Goal: Transaction & Acquisition: Purchase product/service

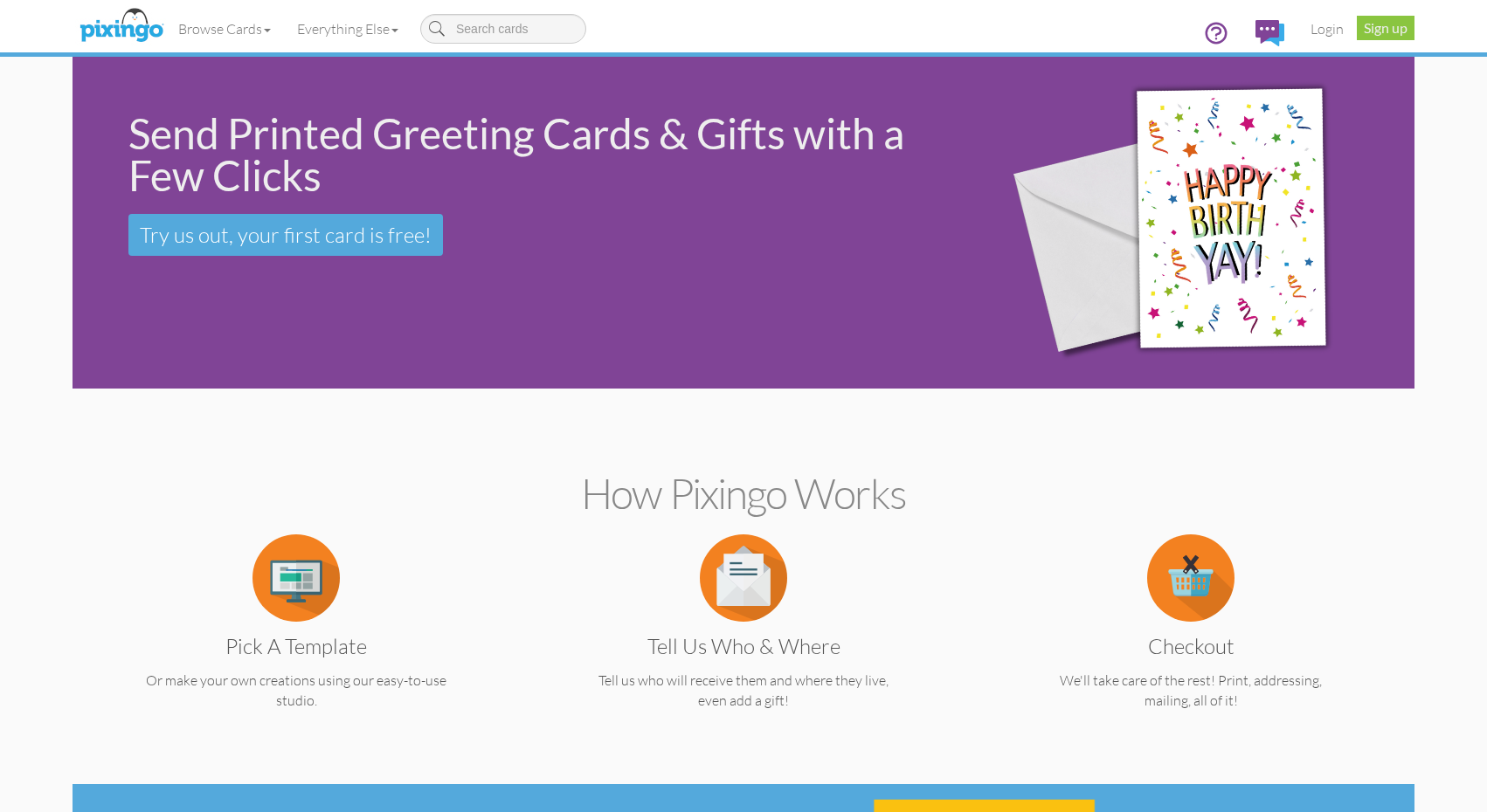
click at [1323, 36] on link "Login" at bounding box center [1328, 29] width 59 height 44
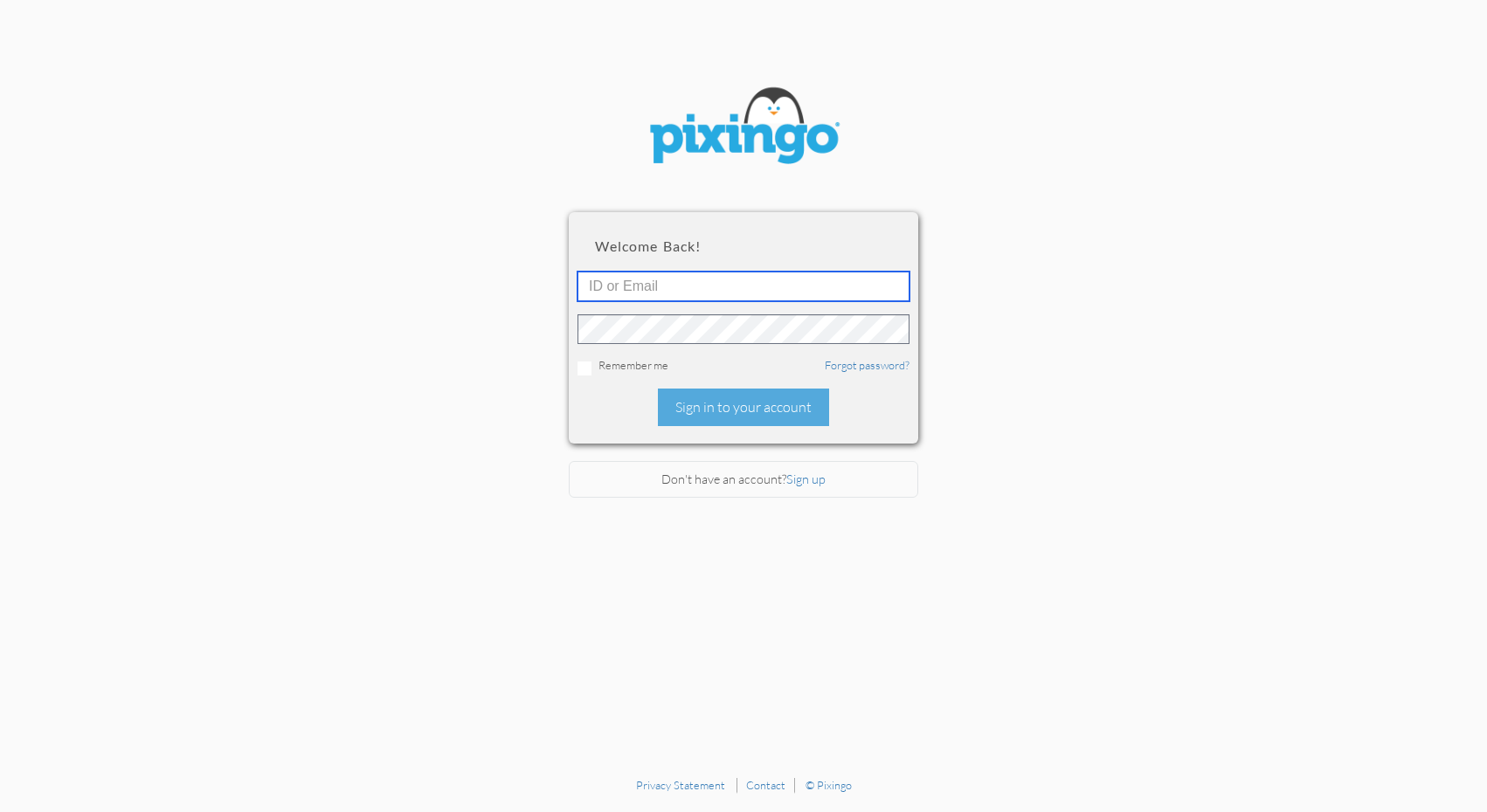
drag, startPoint x: 825, startPoint y: 285, endPoint x: 806, endPoint y: 287, distance: 19.1
type input "[PERSON_NAME][EMAIL_ADDRESS][DOMAIN_NAME]"
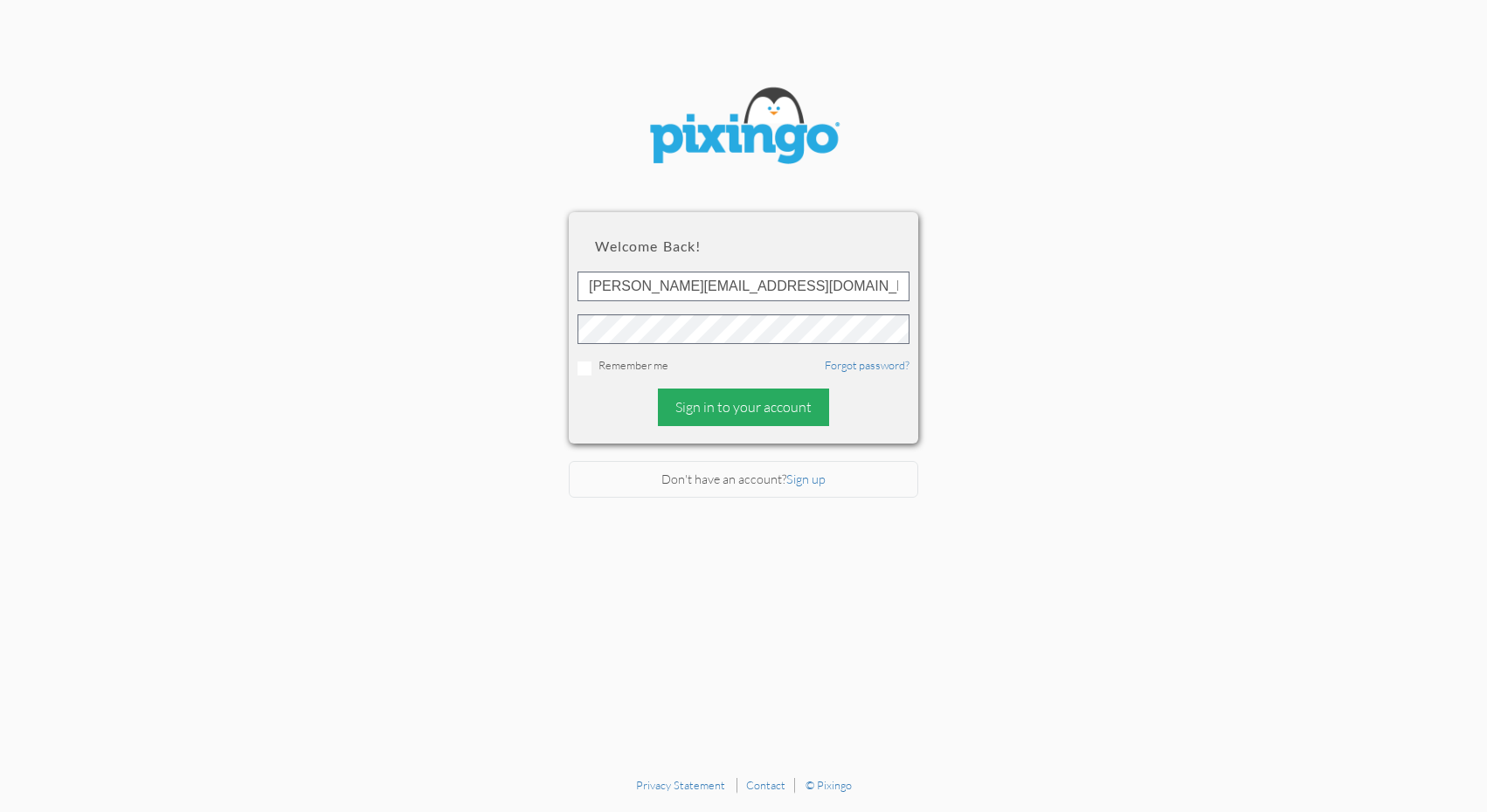
click at [731, 391] on div "Sign in to your account" at bounding box center [743, 406] width 171 height 37
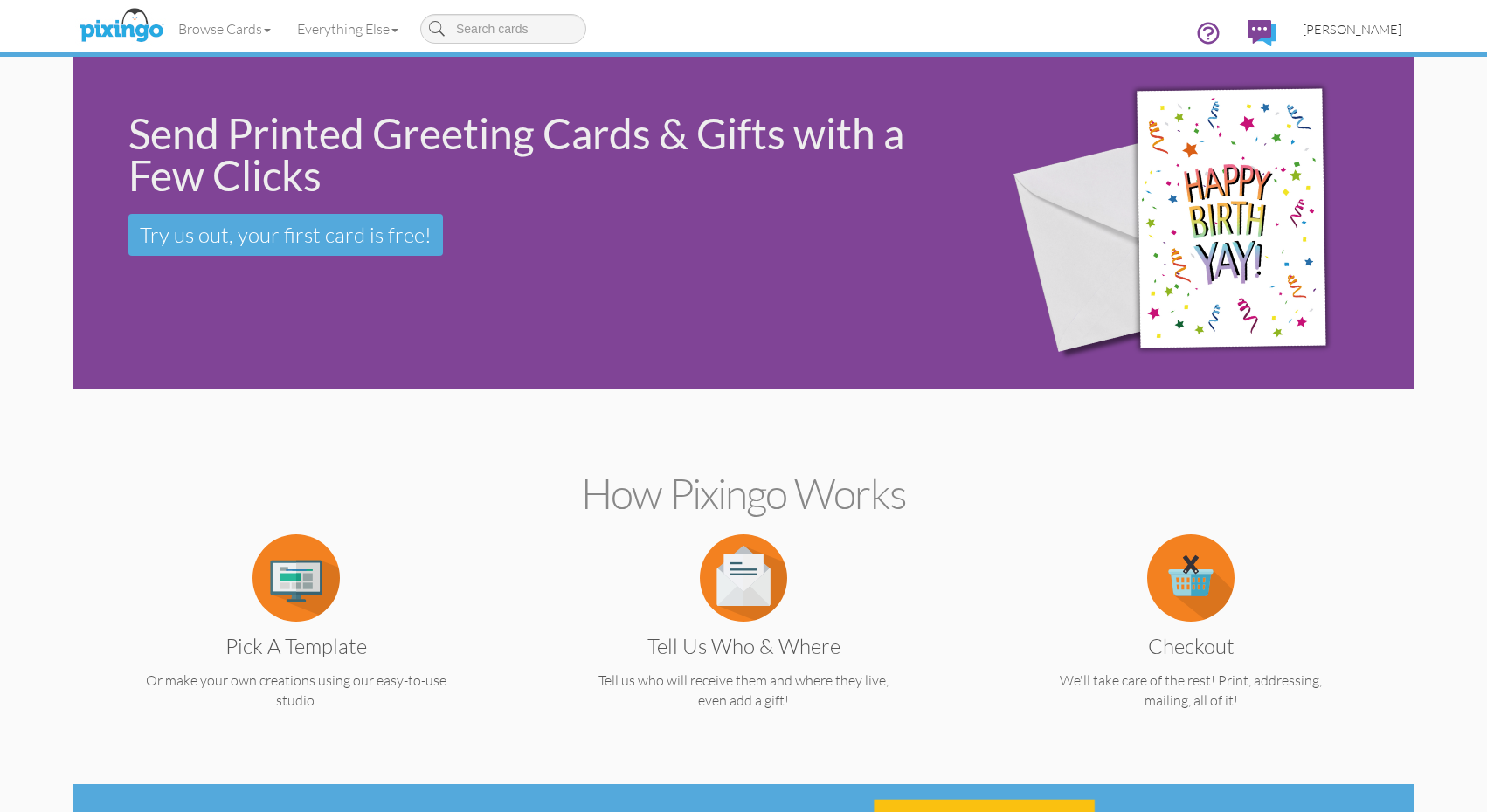
click at [1389, 29] on span "[PERSON_NAME]" at bounding box center [1351, 30] width 98 height 15
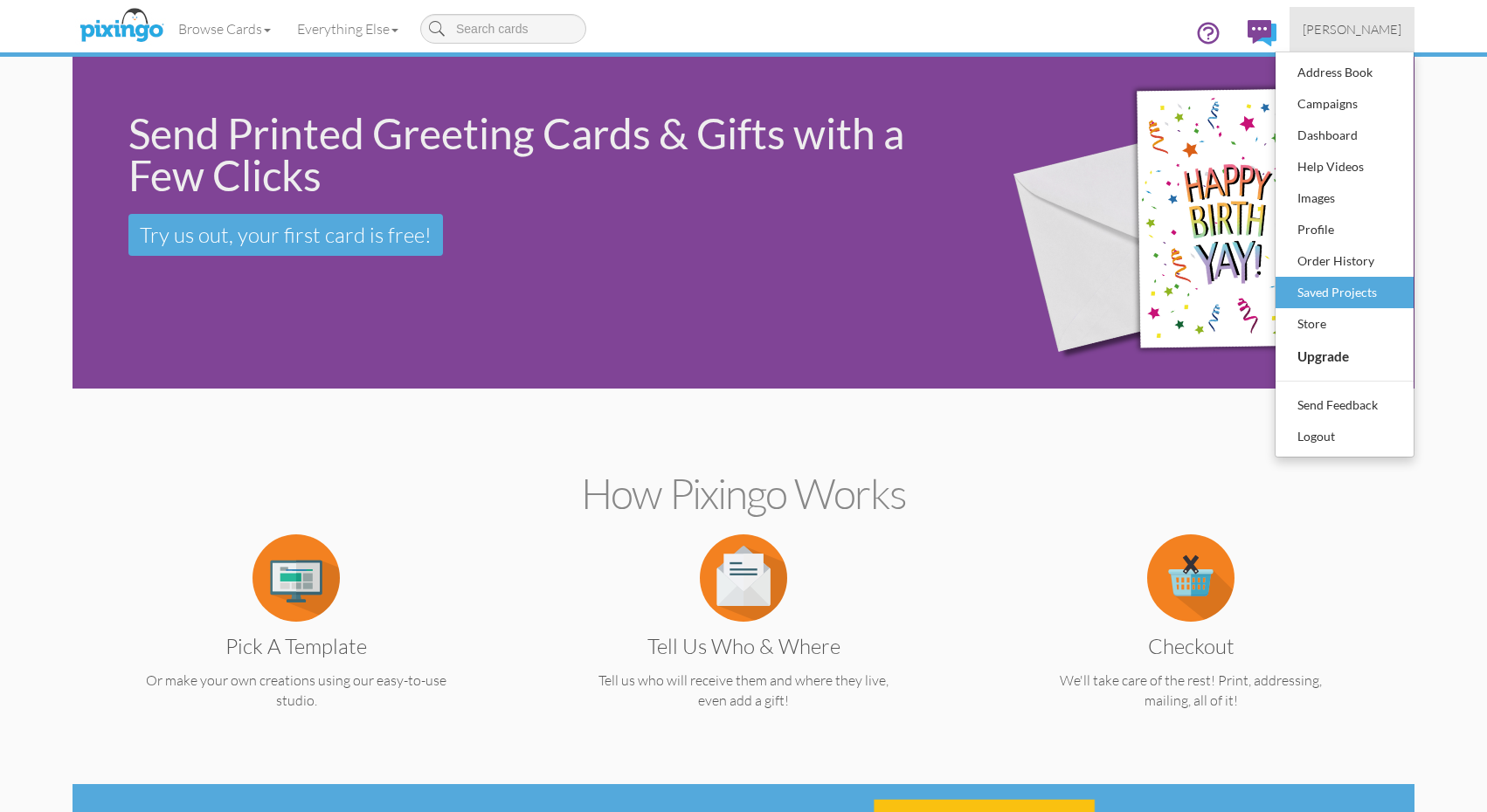
click at [1328, 296] on div "Saved Projects" at bounding box center [1345, 292] width 103 height 26
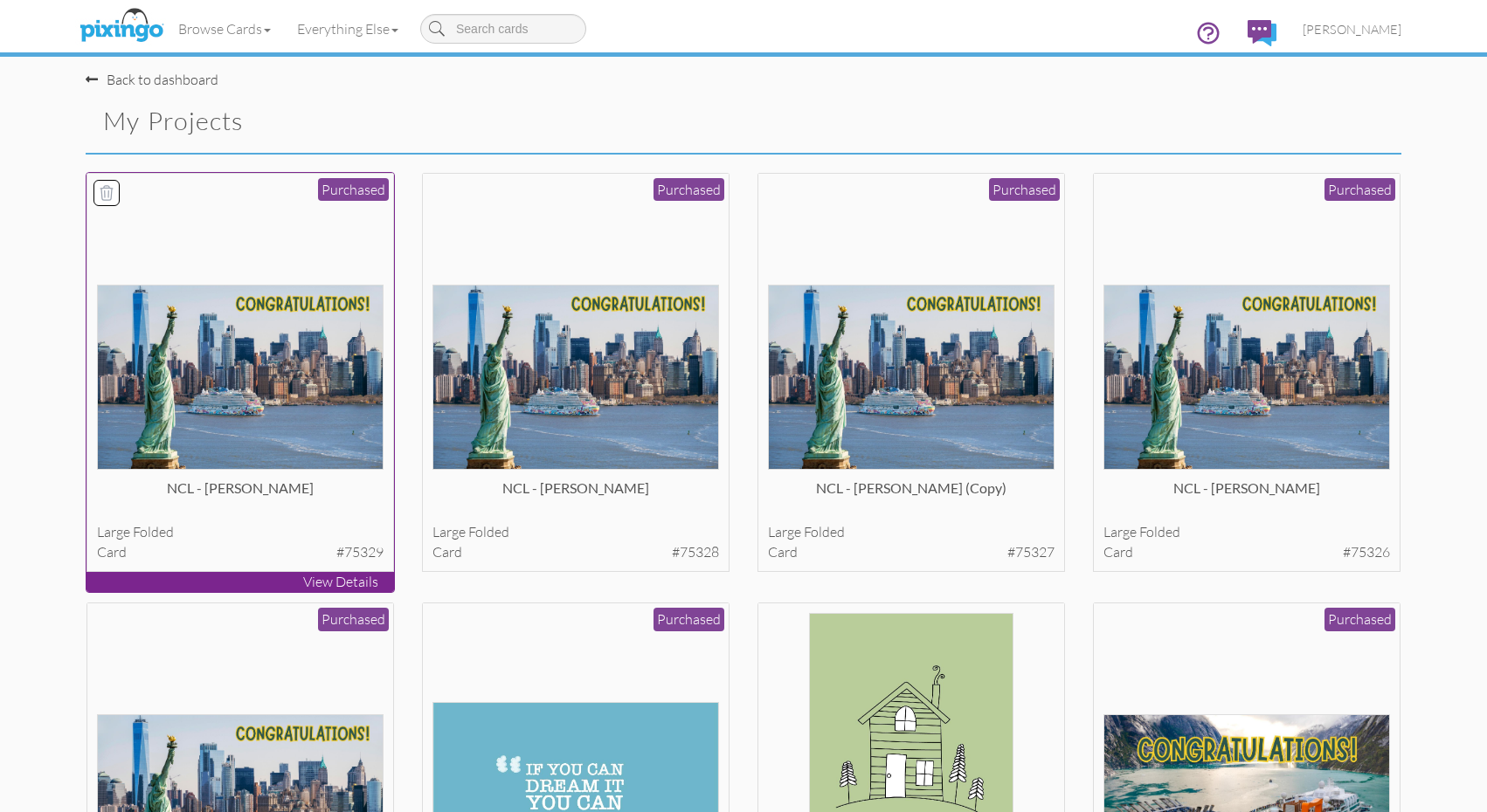
click at [325, 256] on div at bounding box center [241, 325] width 287 height 287
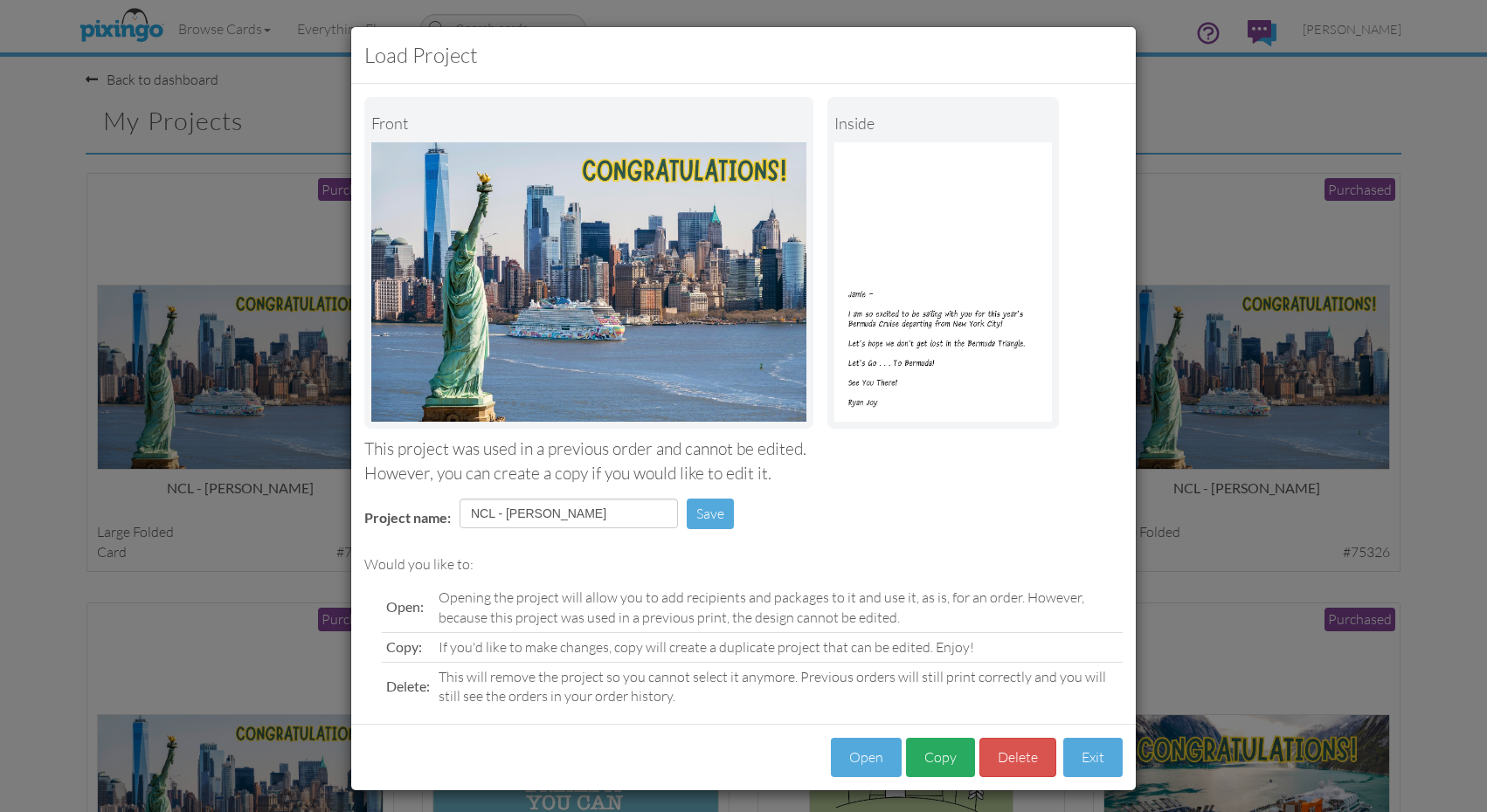
click at [936, 751] on button "Copy" at bounding box center [940, 758] width 69 height 39
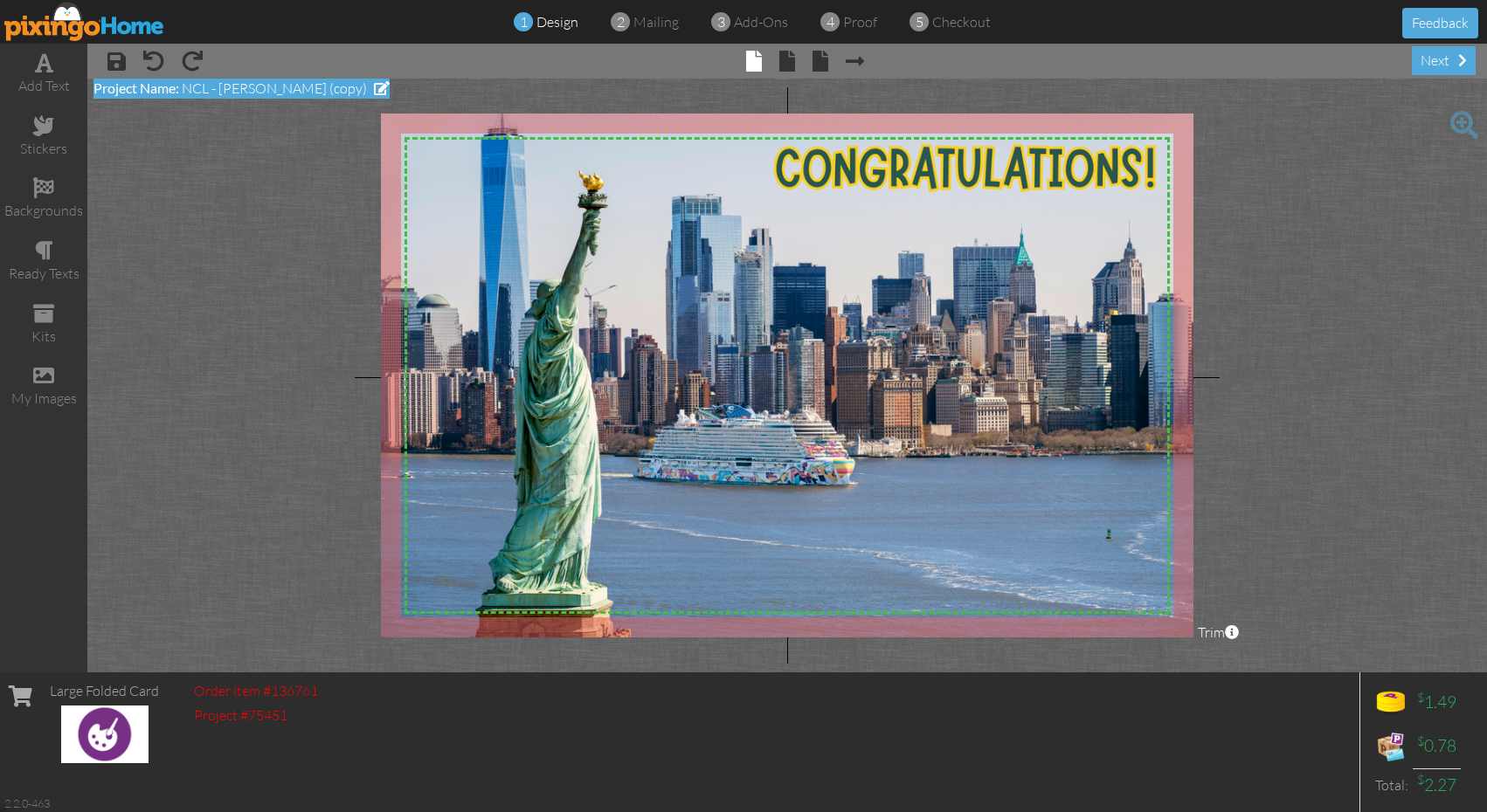
click at [374, 92] on span at bounding box center [382, 88] width 15 height 14
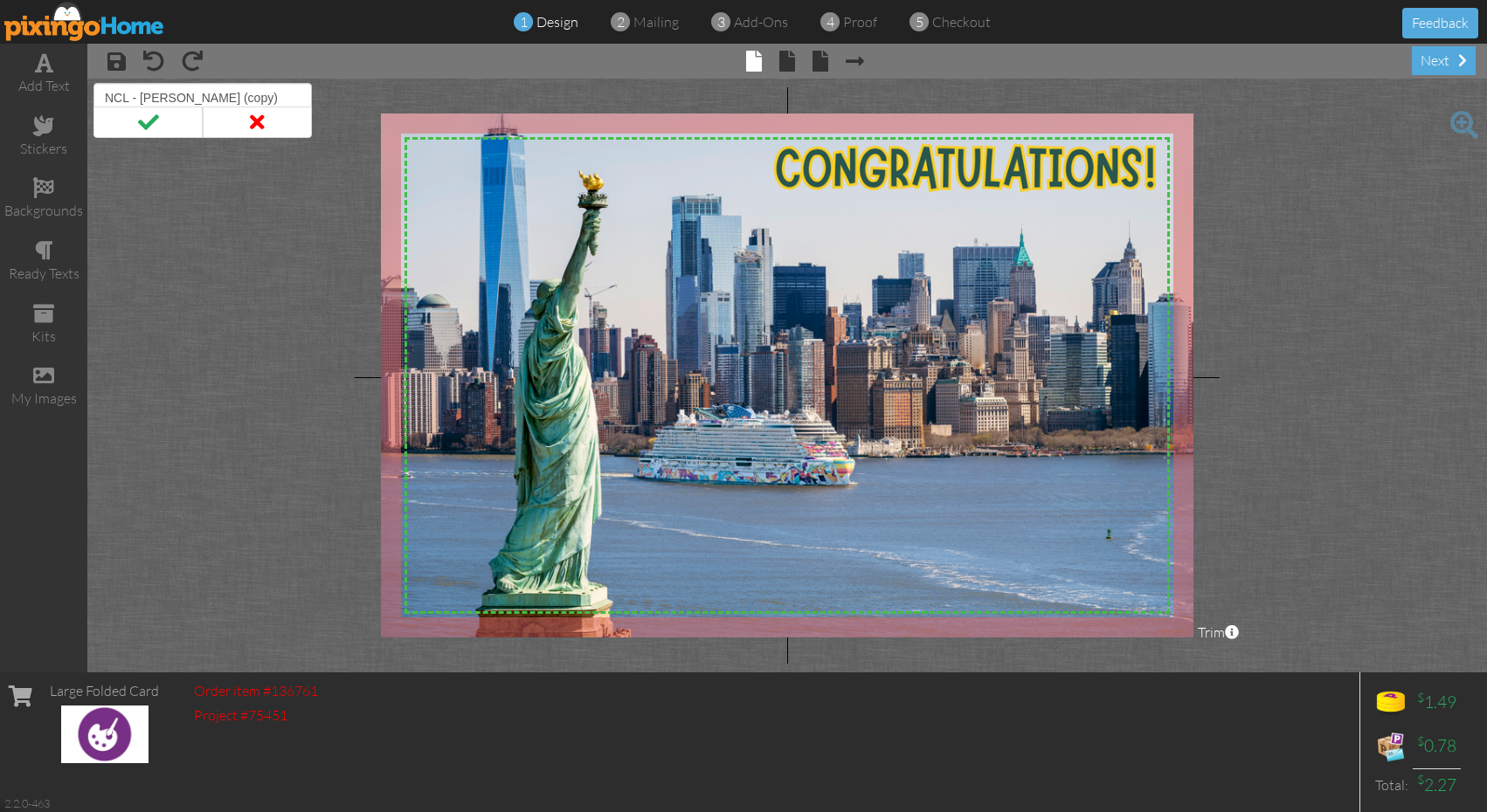
drag, startPoint x: 210, startPoint y: 100, endPoint x: 140, endPoint y: 101, distance: 70.0
click at [140, 101] on input "NCL - Jamie (copy)" at bounding box center [202, 97] width 219 height 30
type input "NCL - [PERSON_NAME]"
click at [174, 127] on span at bounding box center [148, 122] width 109 height 31
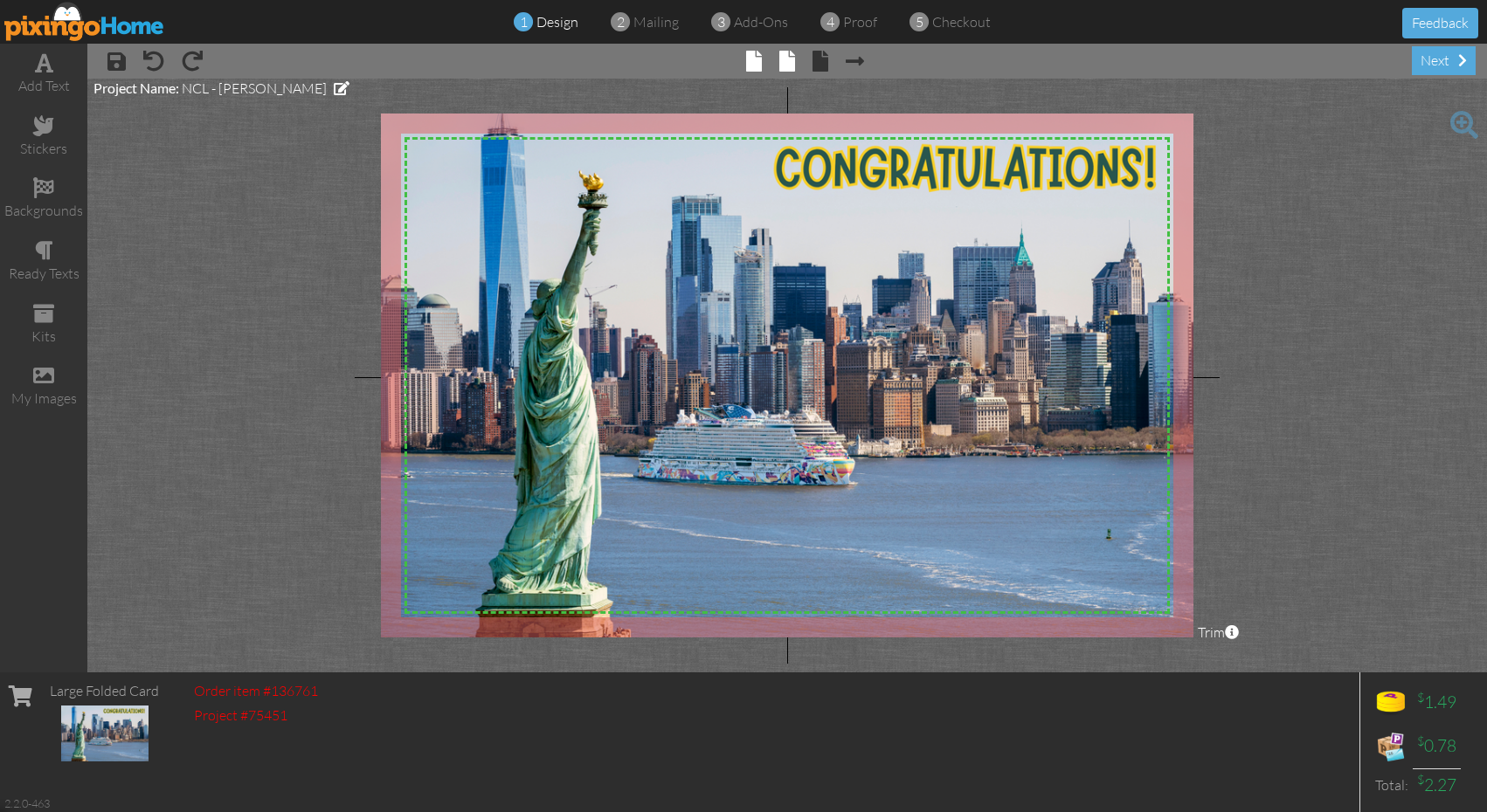
click at [789, 73] on tooltip "× inside" at bounding box center [787, 62] width 15 height 24
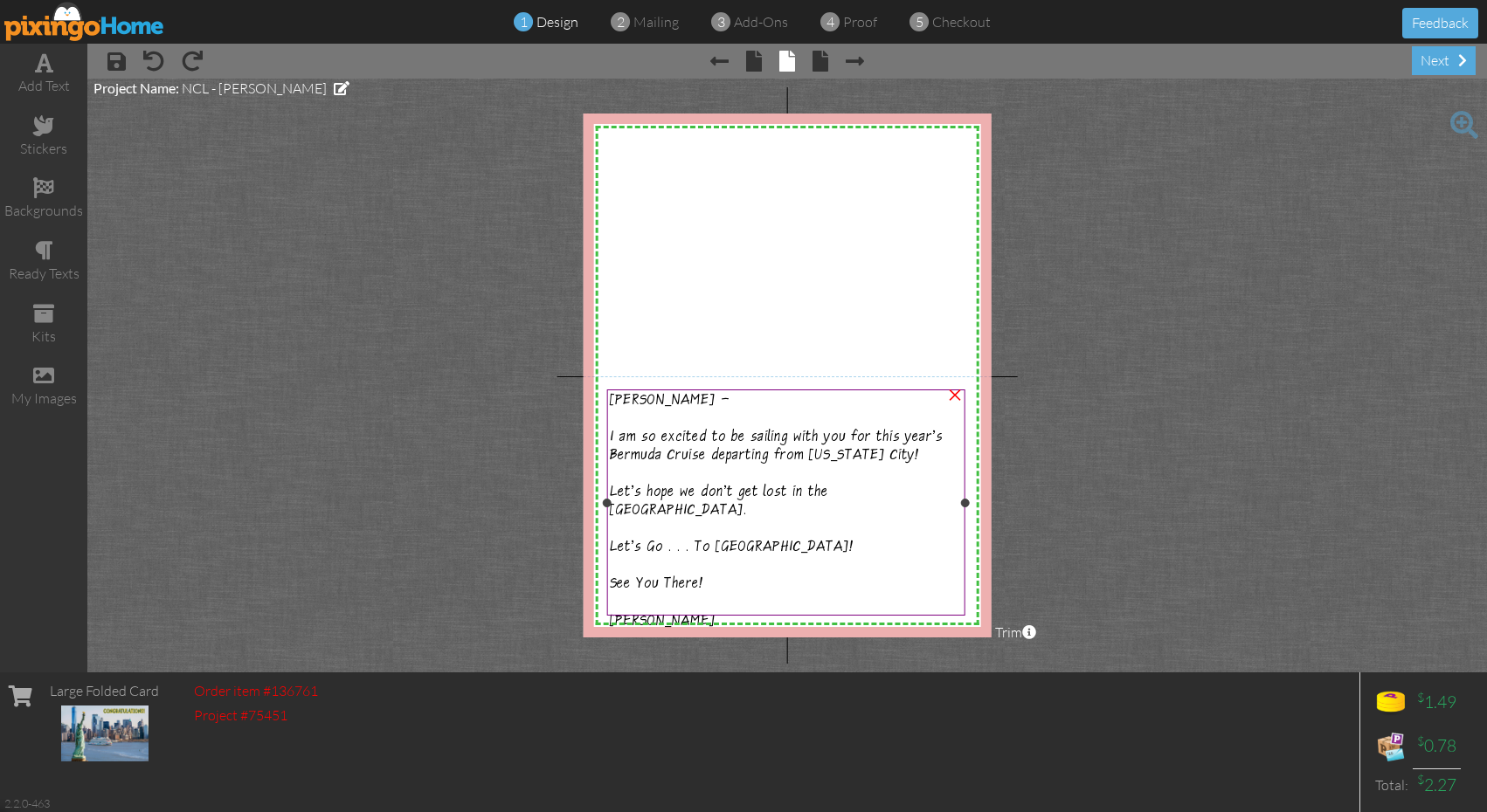
click at [631, 405] on span "Jamie -" at bounding box center [669, 402] width 119 height 18
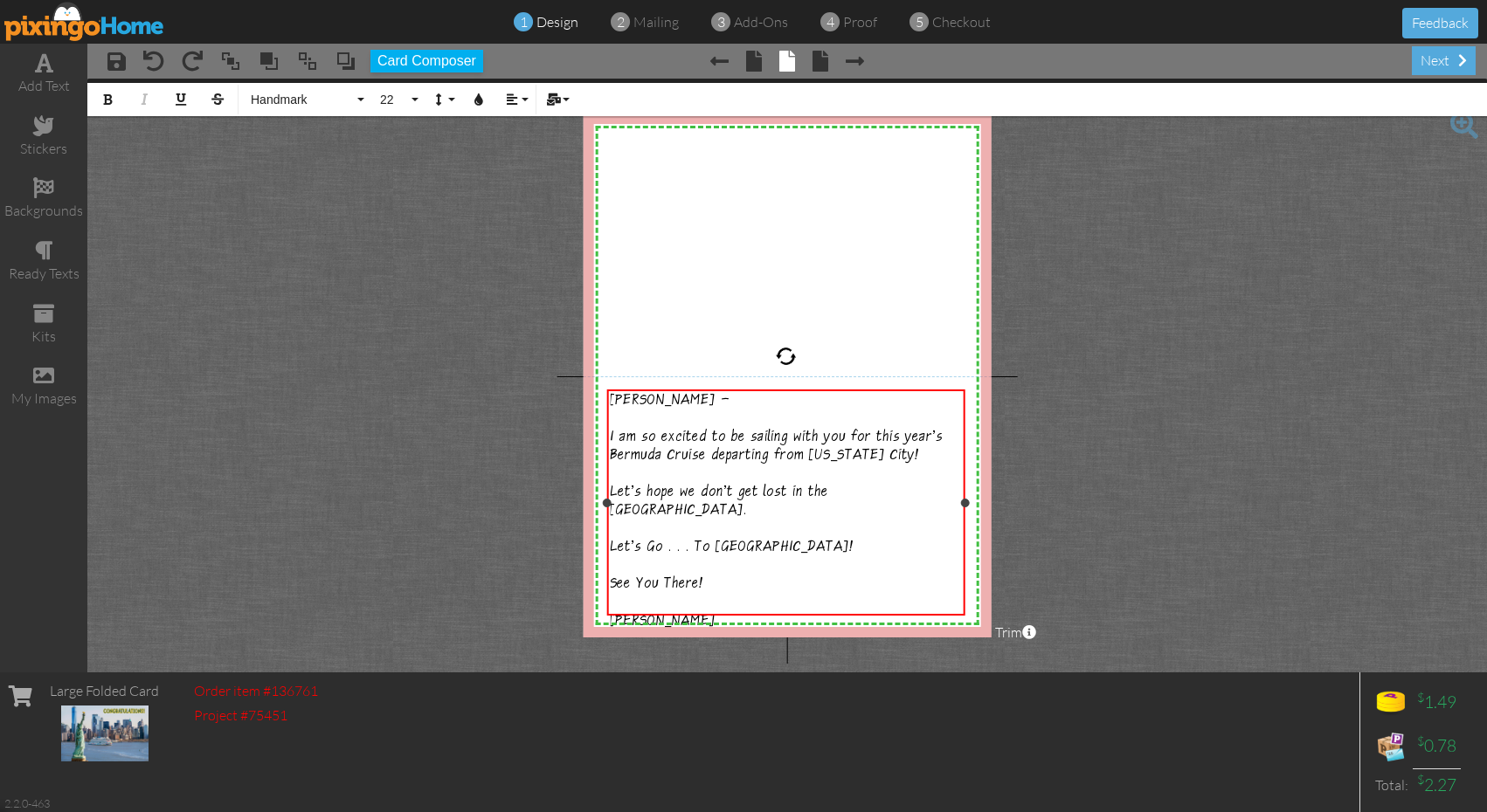
click at [641, 401] on span "Jamie -" at bounding box center [669, 402] width 119 height 18
click at [1052, 429] on project-studio-wrapper "X X X X X X X X X X X X X X X X X X X X X X X X X X X X X X X X X X X X X X X X…" at bounding box center [787, 375] width 1400 height 594
click at [828, 66] on span "× Next page" at bounding box center [847, 60] width 36 height 28
click at [822, 64] on span at bounding box center [820, 61] width 15 height 21
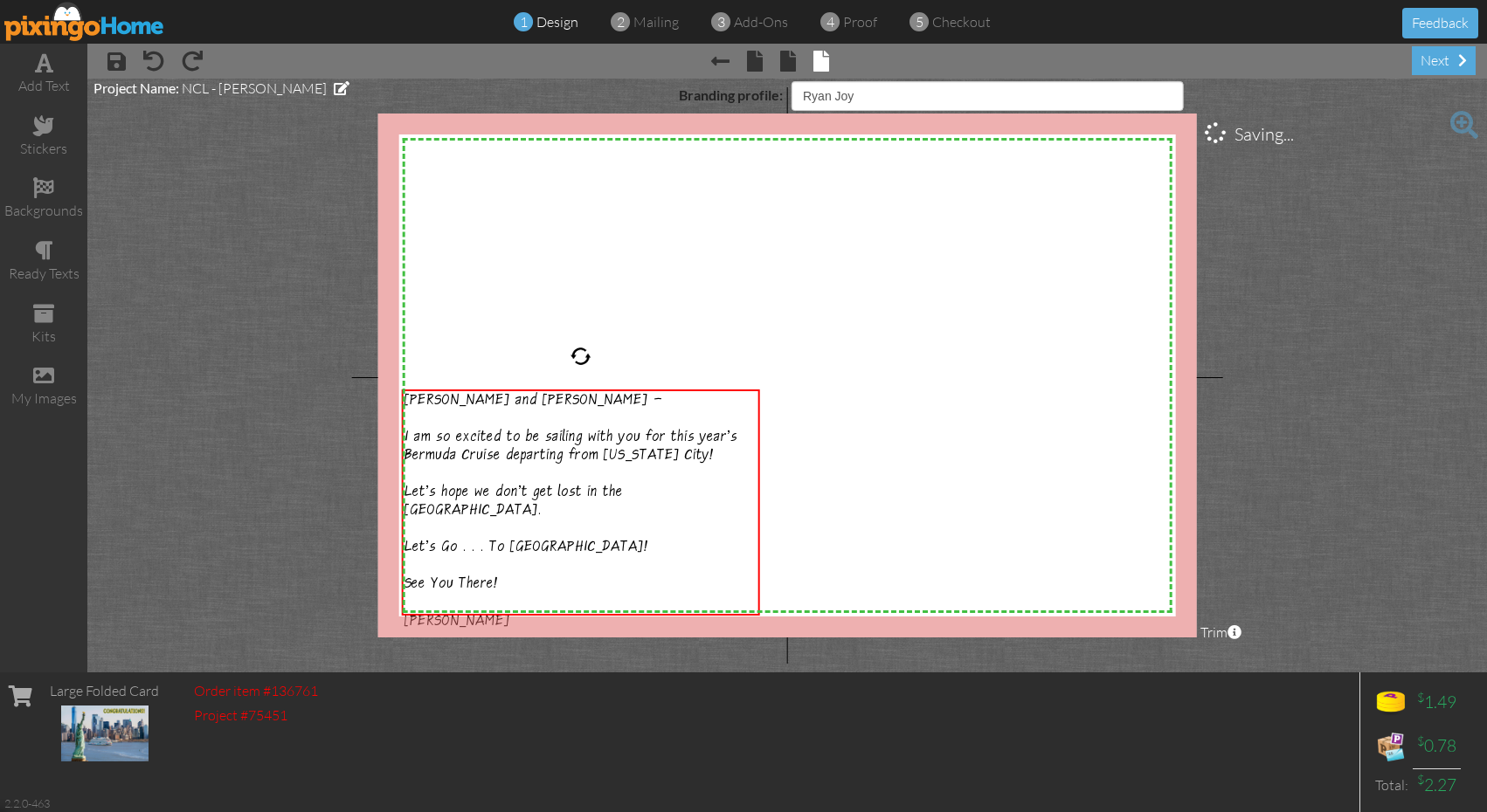
select select "object:1058"
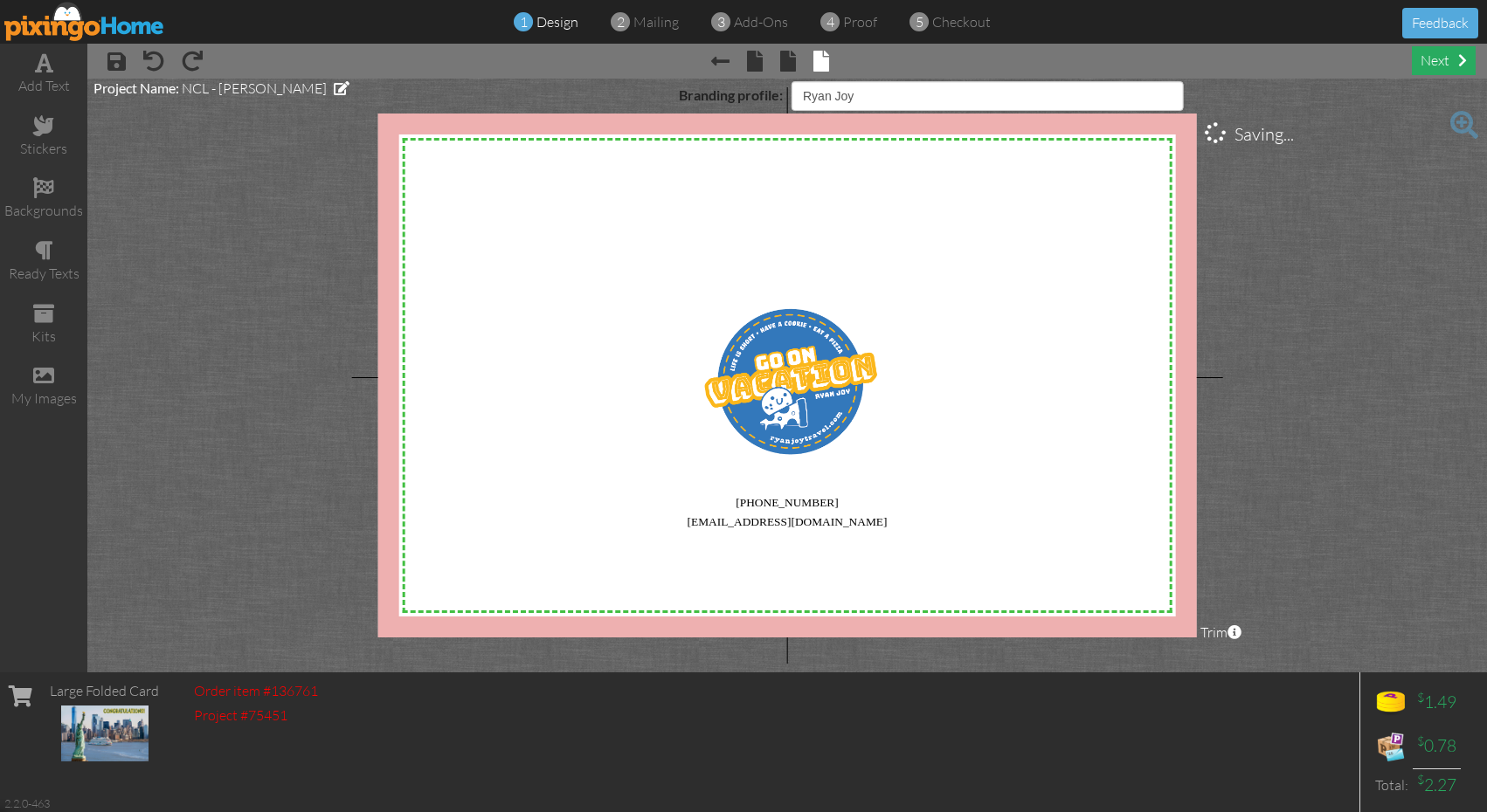
click at [1426, 61] on div "next" at bounding box center [1443, 61] width 64 height 29
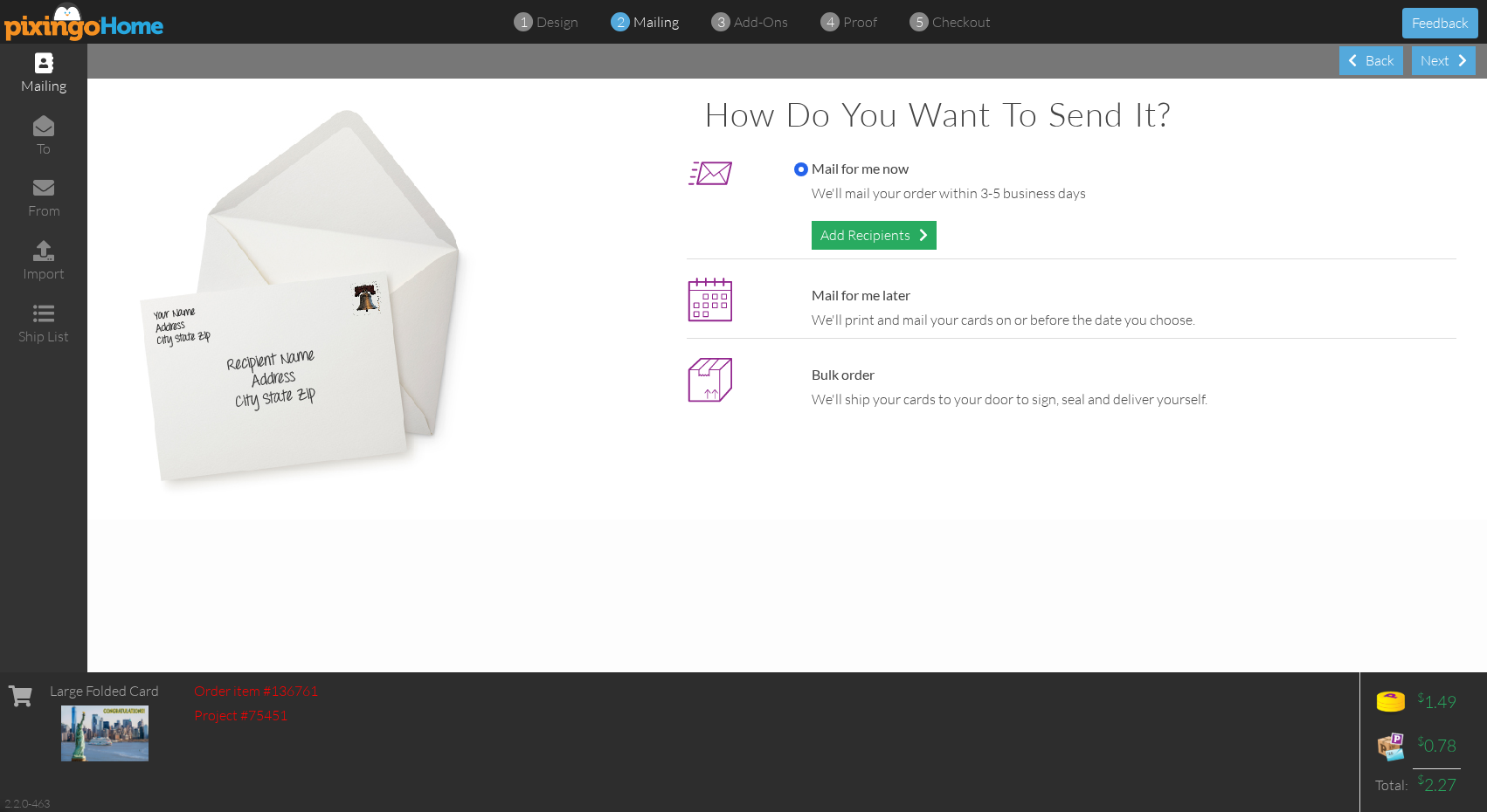
click at [850, 240] on div "Add Recipients" at bounding box center [874, 236] width 125 height 29
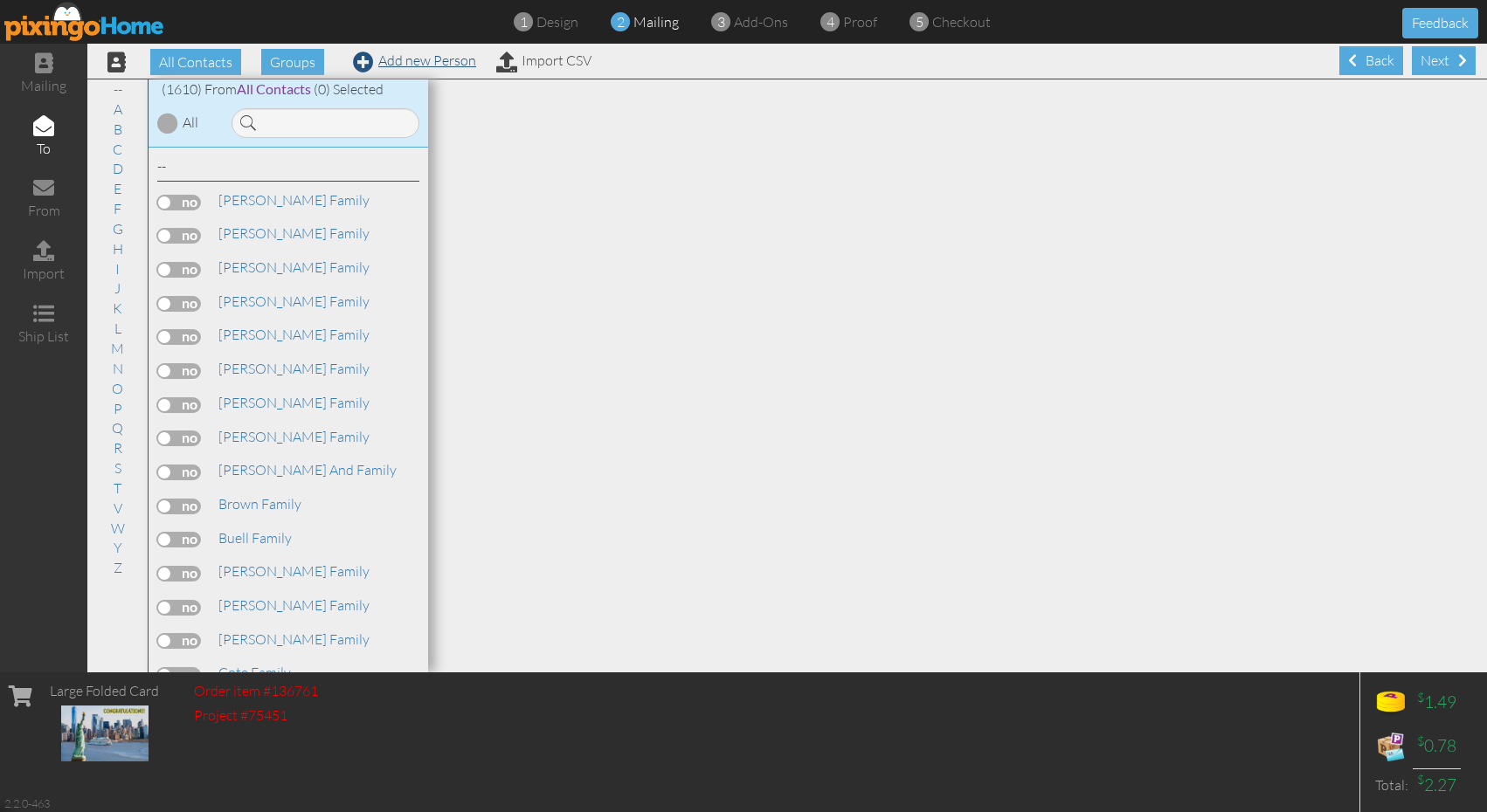
click at [400, 67] on link "Add new Person" at bounding box center [414, 60] width 123 height 17
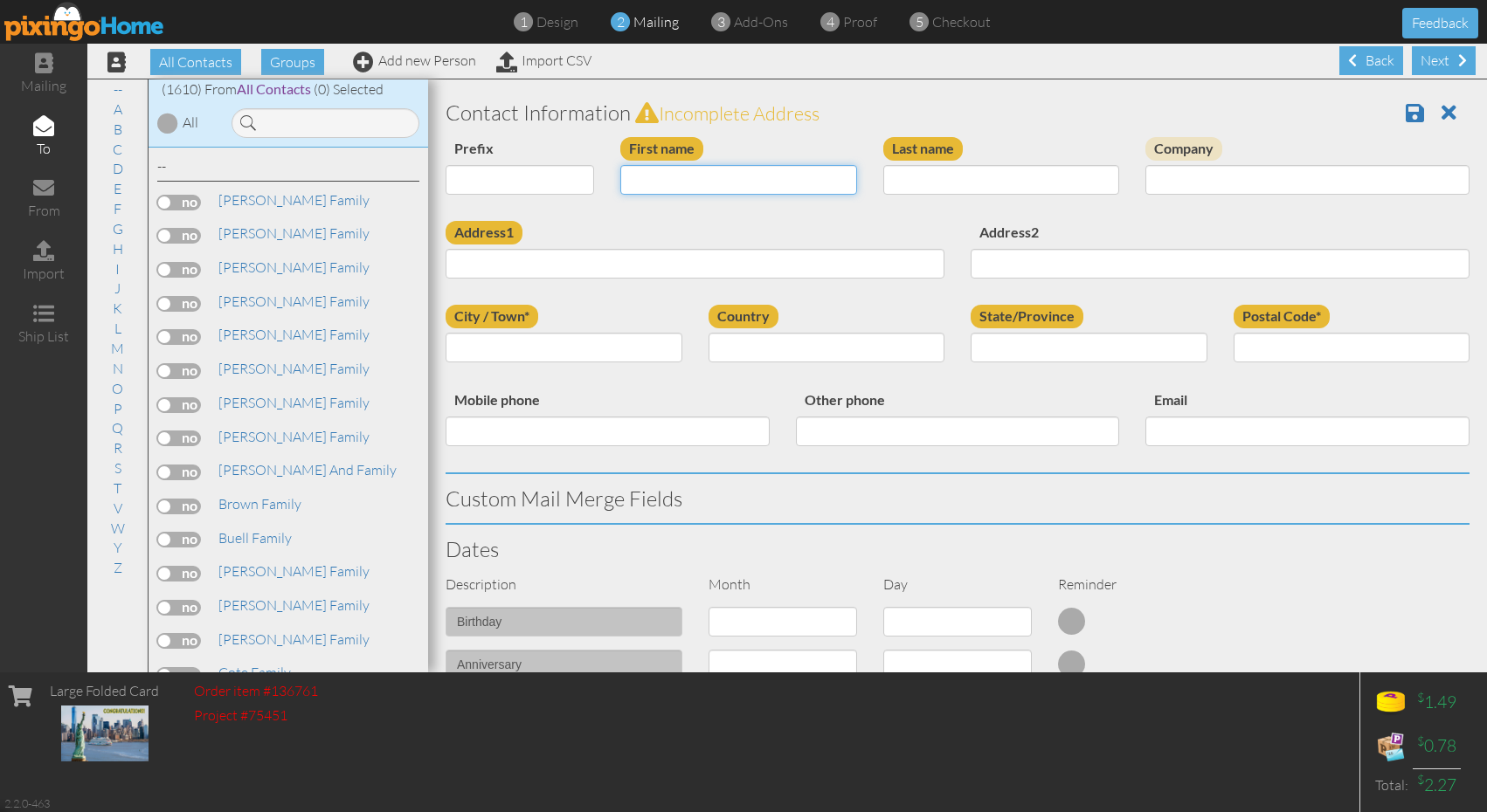
click at [702, 176] on input "First name" at bounding box center [739, 179] width 237 height 30
type input "Grego"
type input "S"
type input "Starheim Family"
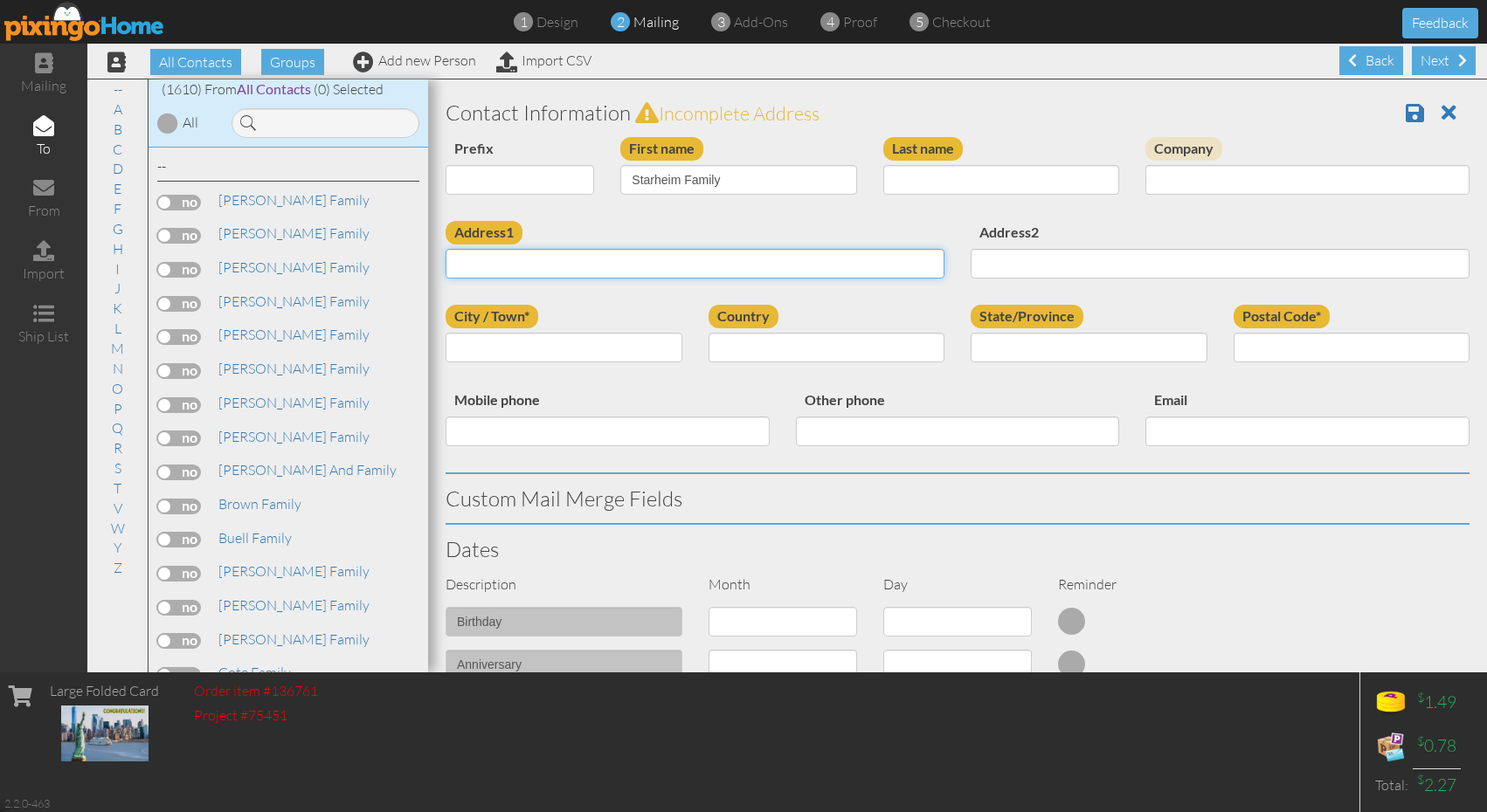
paste input "257 Starheim Road Stamford, NY 12167 · US"
type input "257 Starheim Road Stamford, NY 12167 · US"
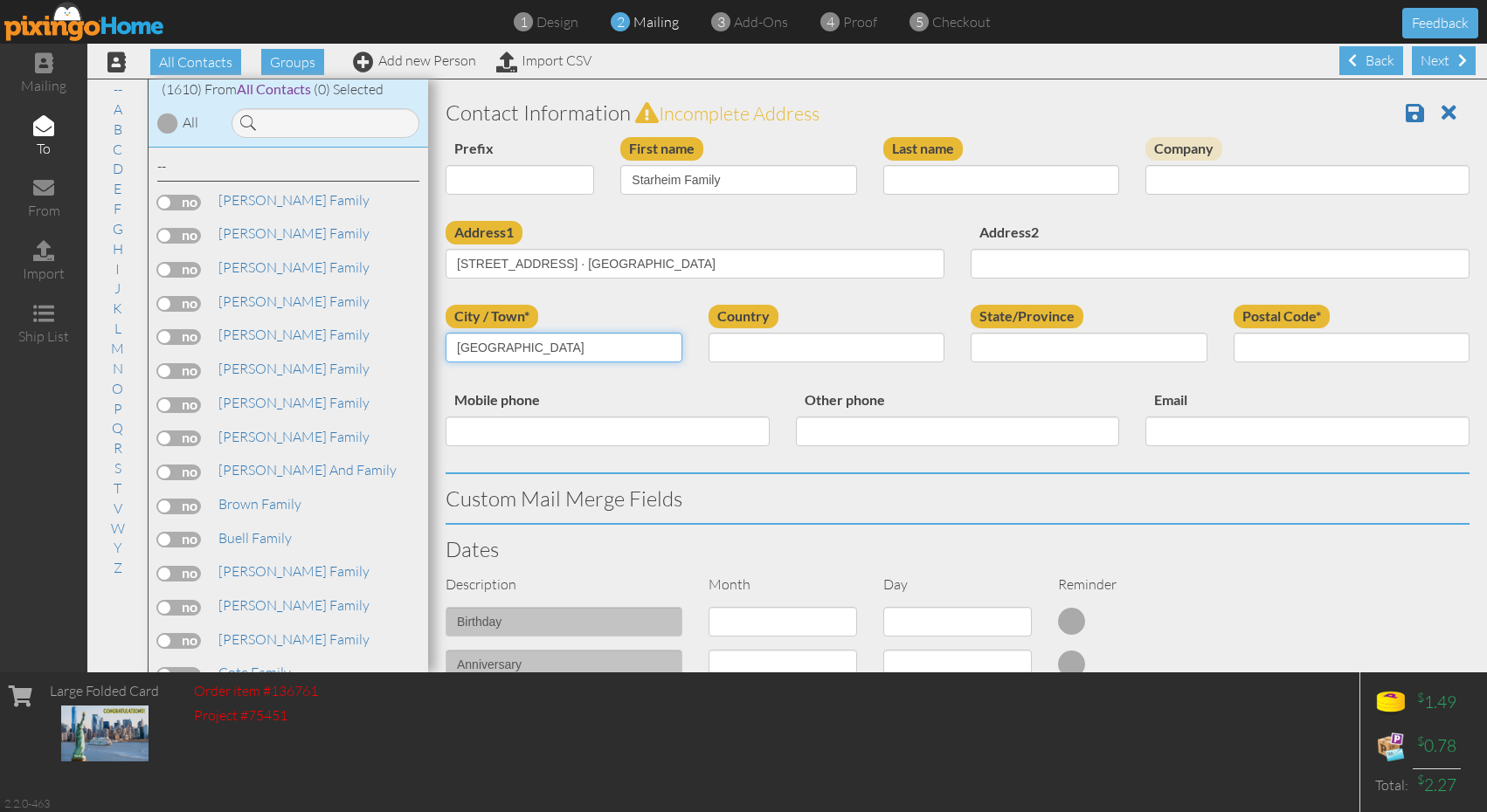
type input "[GEOGRAPHIC_DATA]"
select select "object:5850"
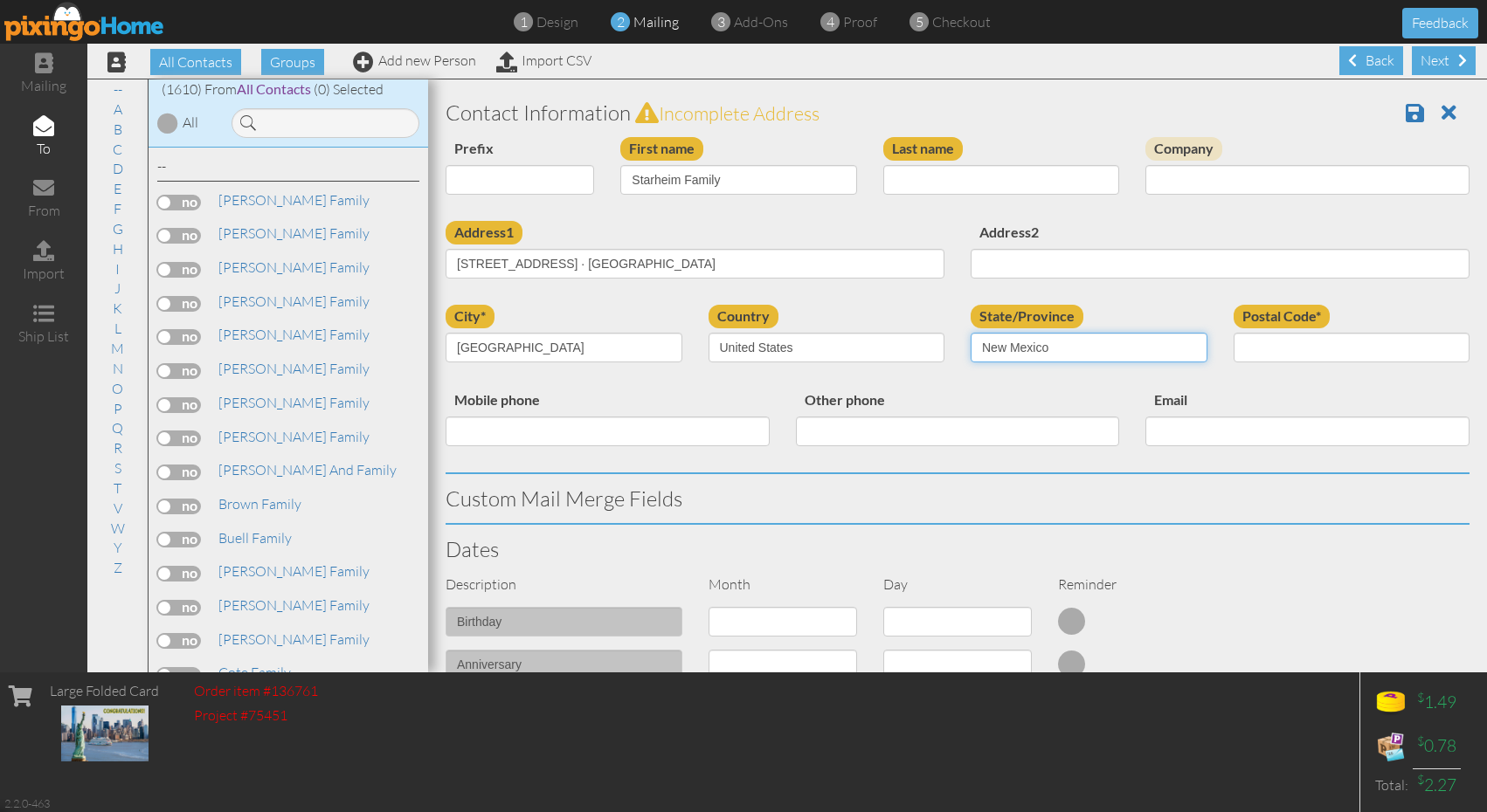
select select "object:6134"
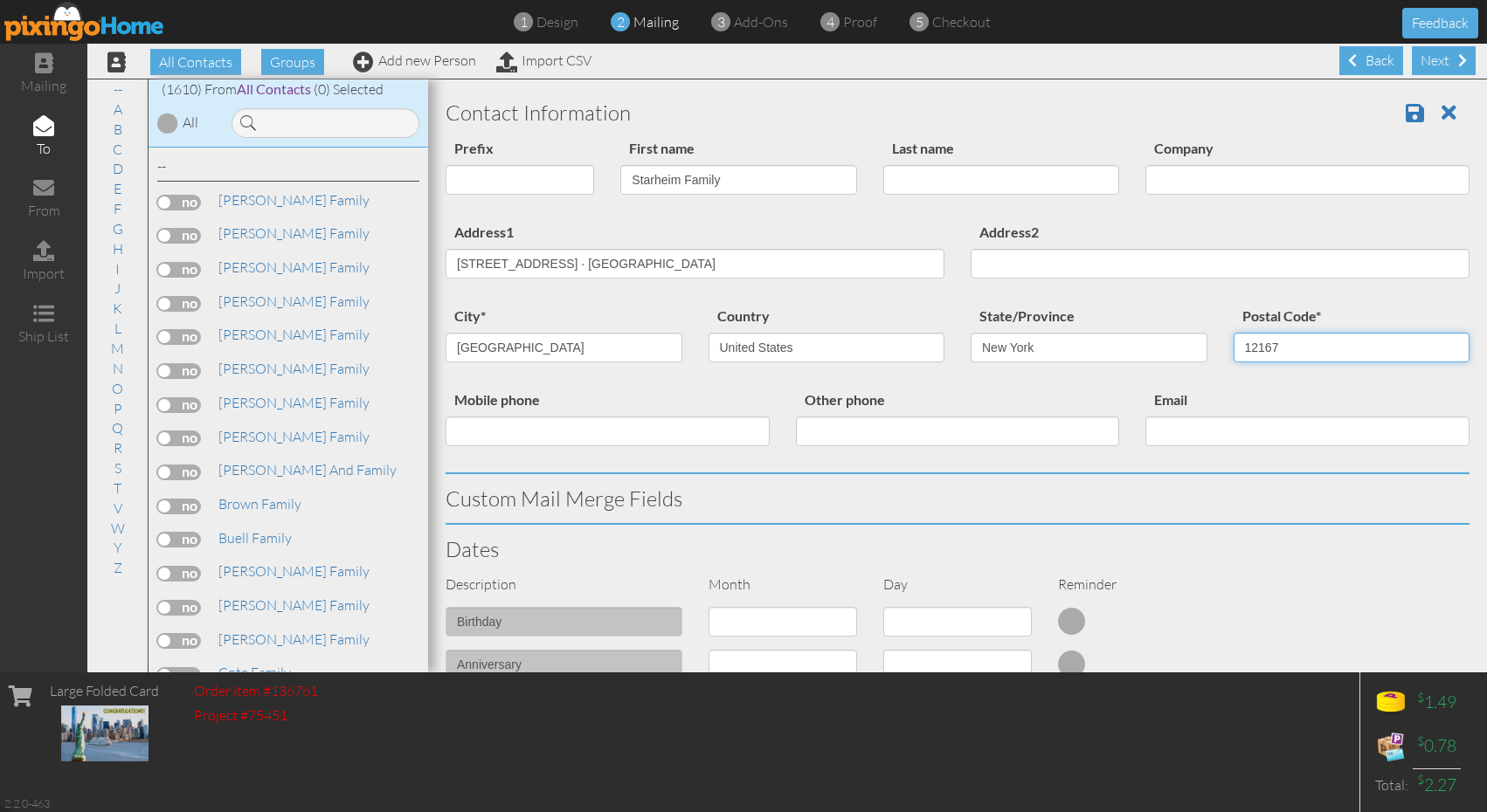
type input "12167"
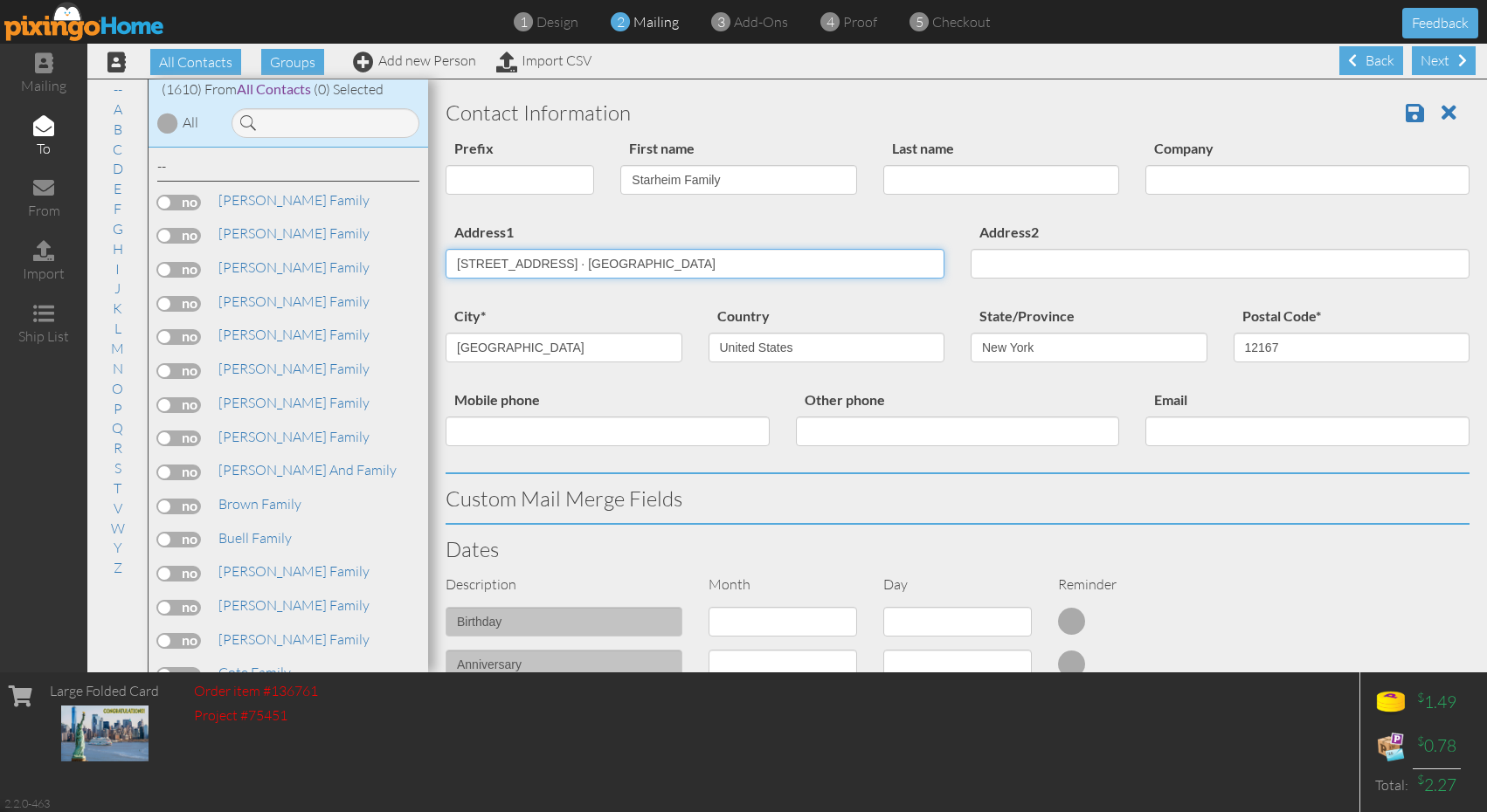
drag, startPoint x: 732, startPoint y: 264, endPoint x: 564, endPoint y: 265, distance: 168.0
click at [564, 265] on input "257 Starheim Road Stamford, NY 12167 · US" at bounding box center [695, 263] width 499 height 30
type input "[STREET_ADDRESS]"
click at [871, 385] on div "city* Stamford Country United States -------------- Afghanistan Albania Algeria…" at bounding box center [957, 347] width 1050 height 84
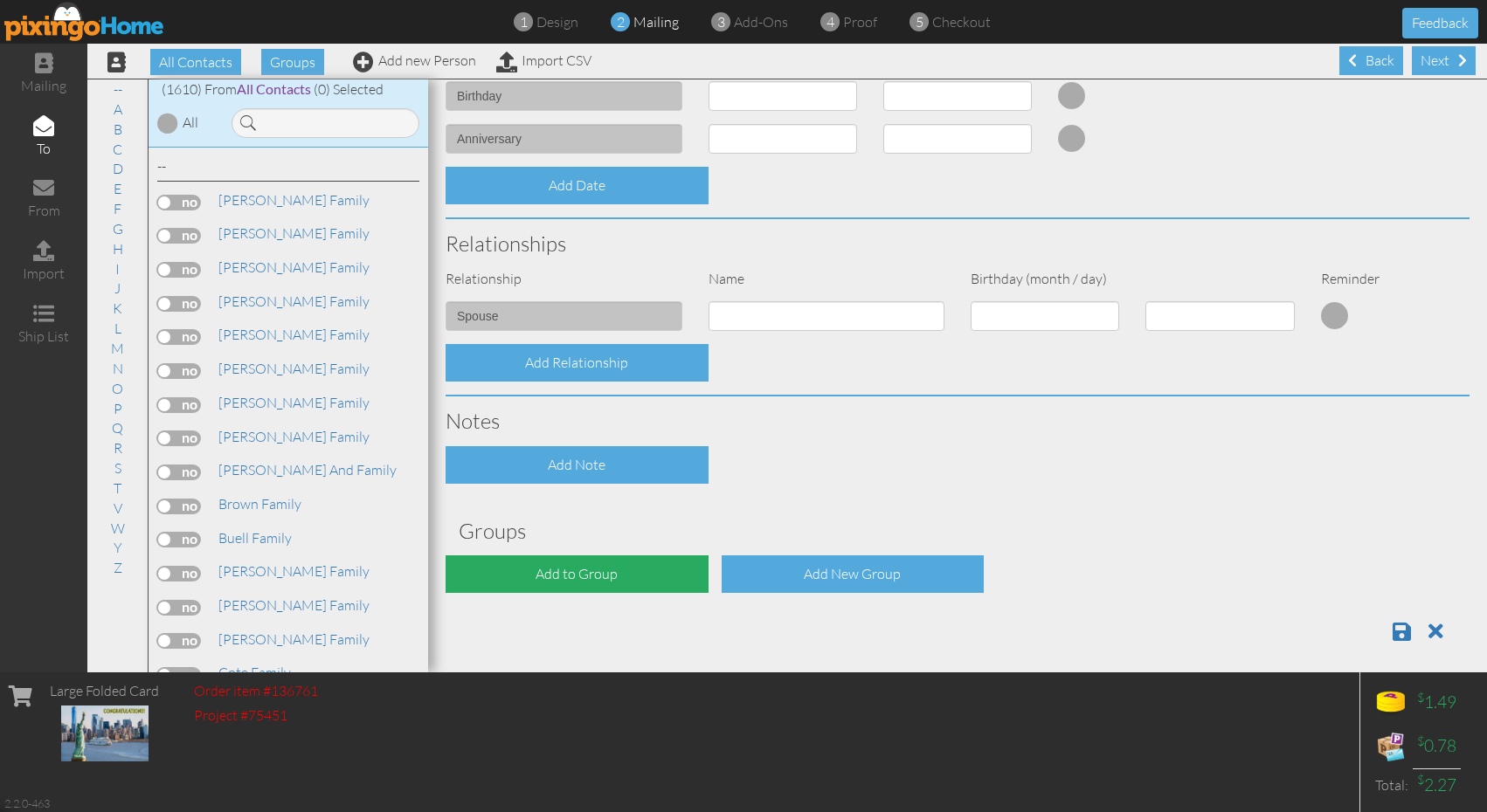
click at [581, 572] on div "Add to Group" at bounding box center [577, 573] width 263 height 37
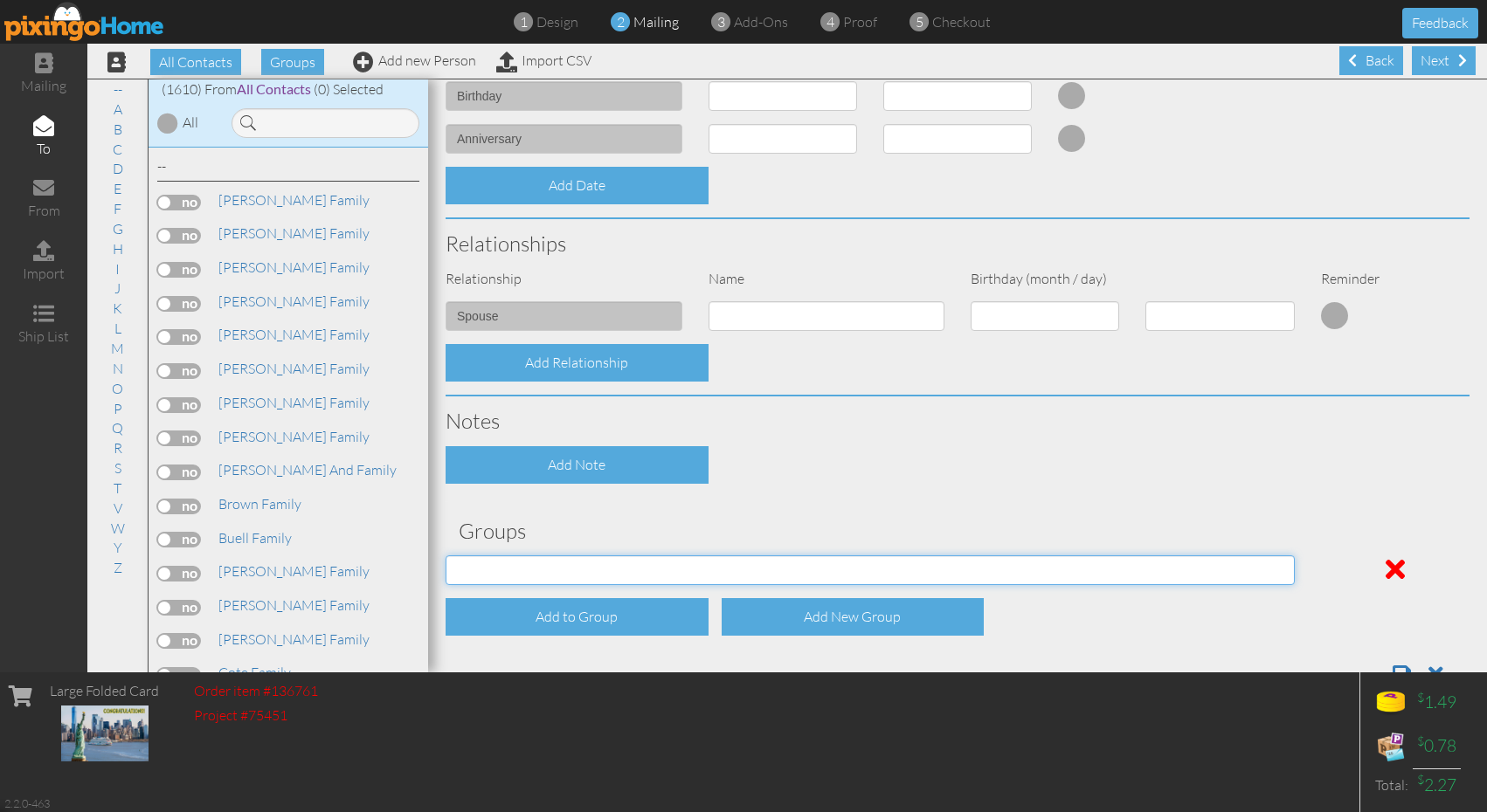
select select "object:6168"
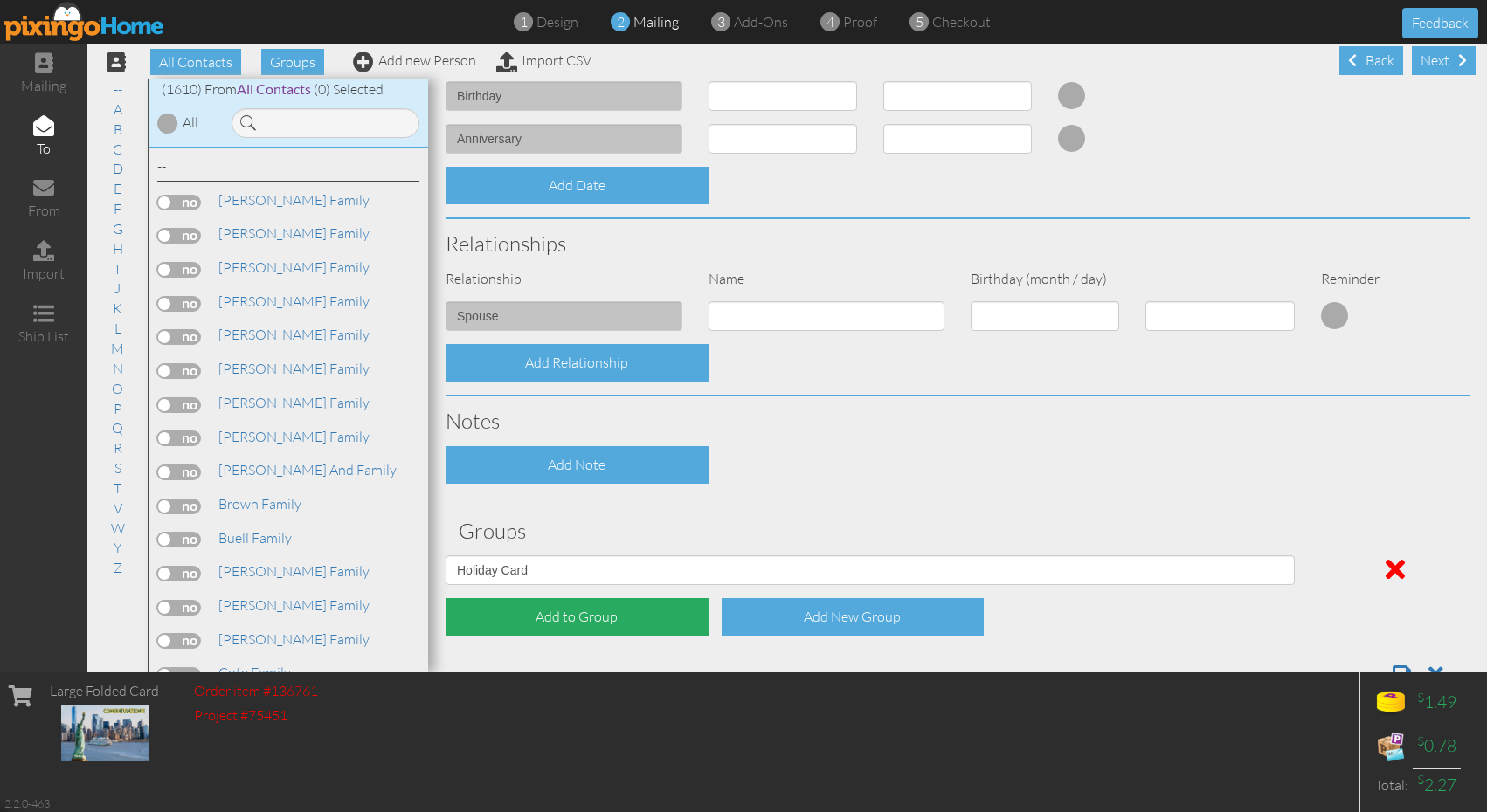
click at [629, 615] on div "Add to Group" at bounding box center [577, 616] width 263 height 37
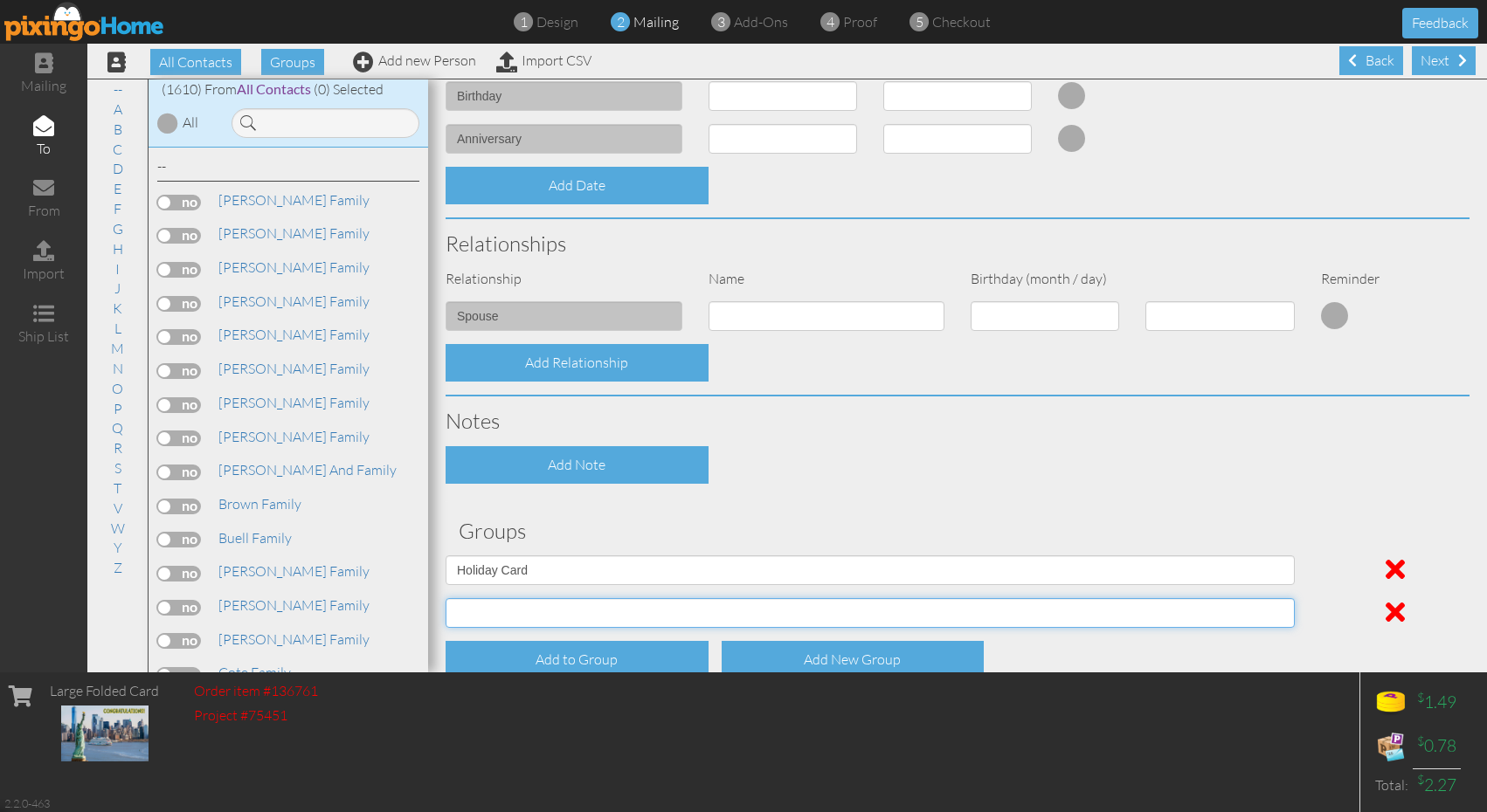
select select "object:6166"
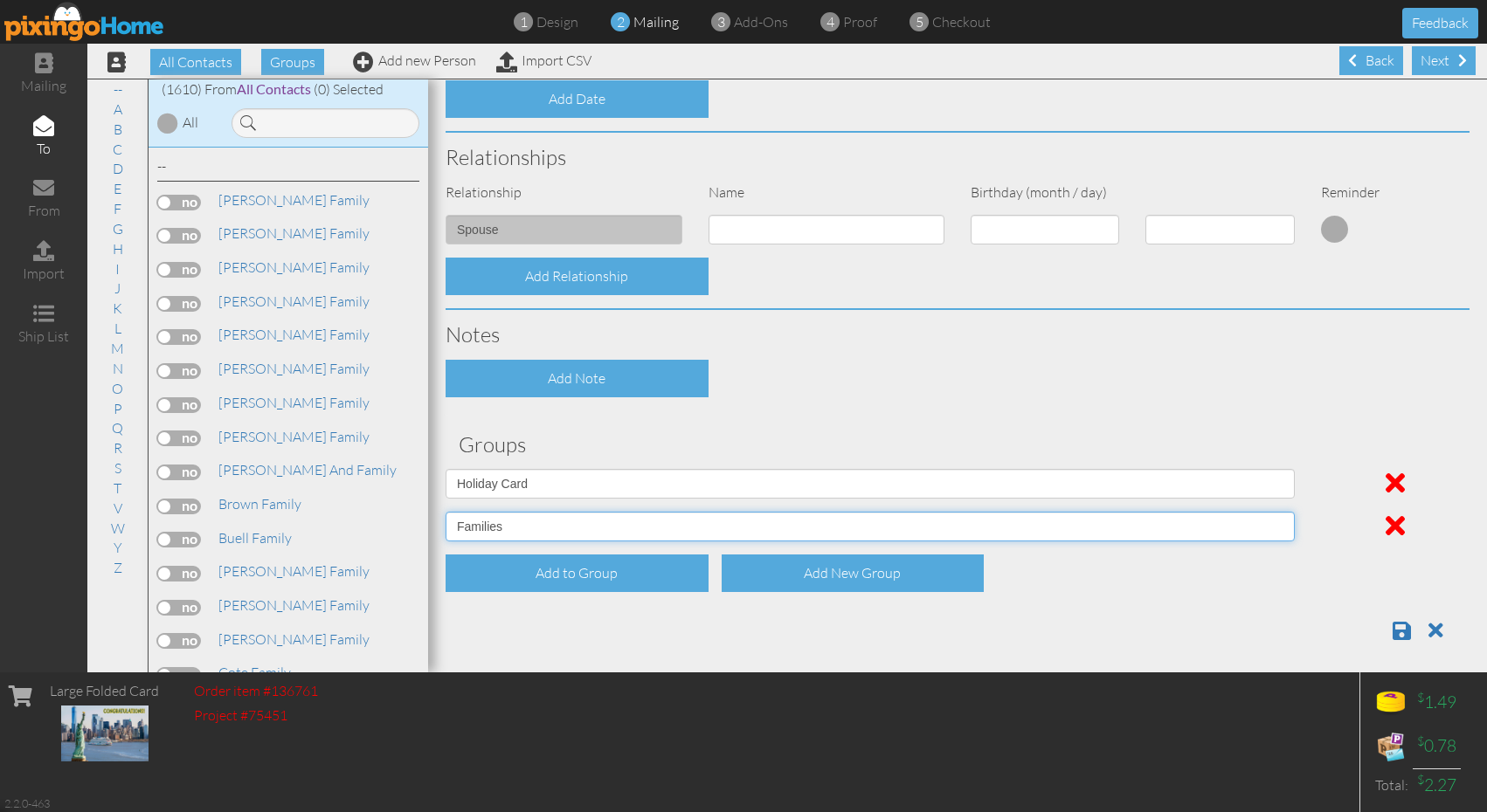
scroll to position [612, 0]
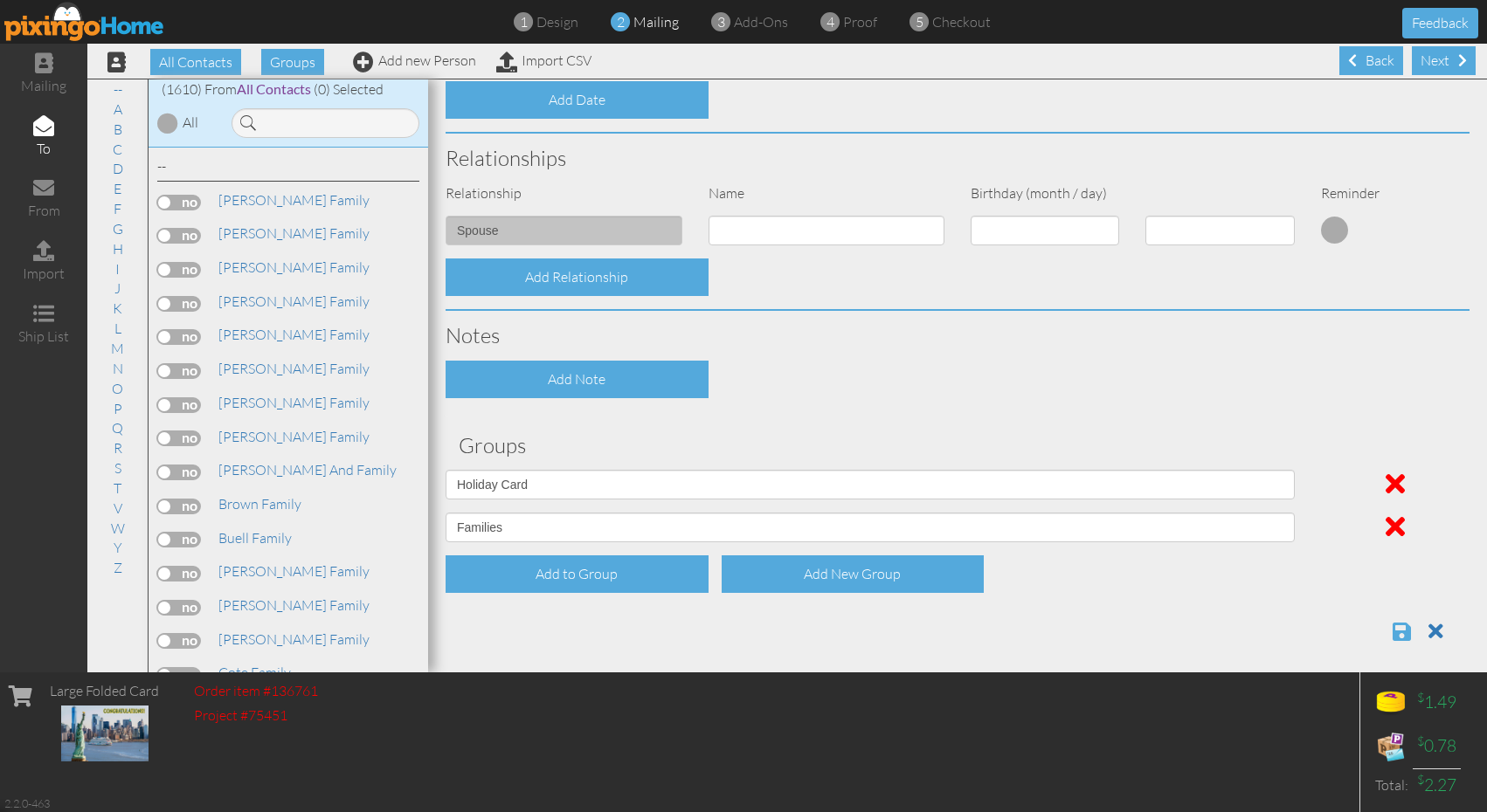
click at [1402, 626] on span at bounding box center [1401, 632] width 18 height 21
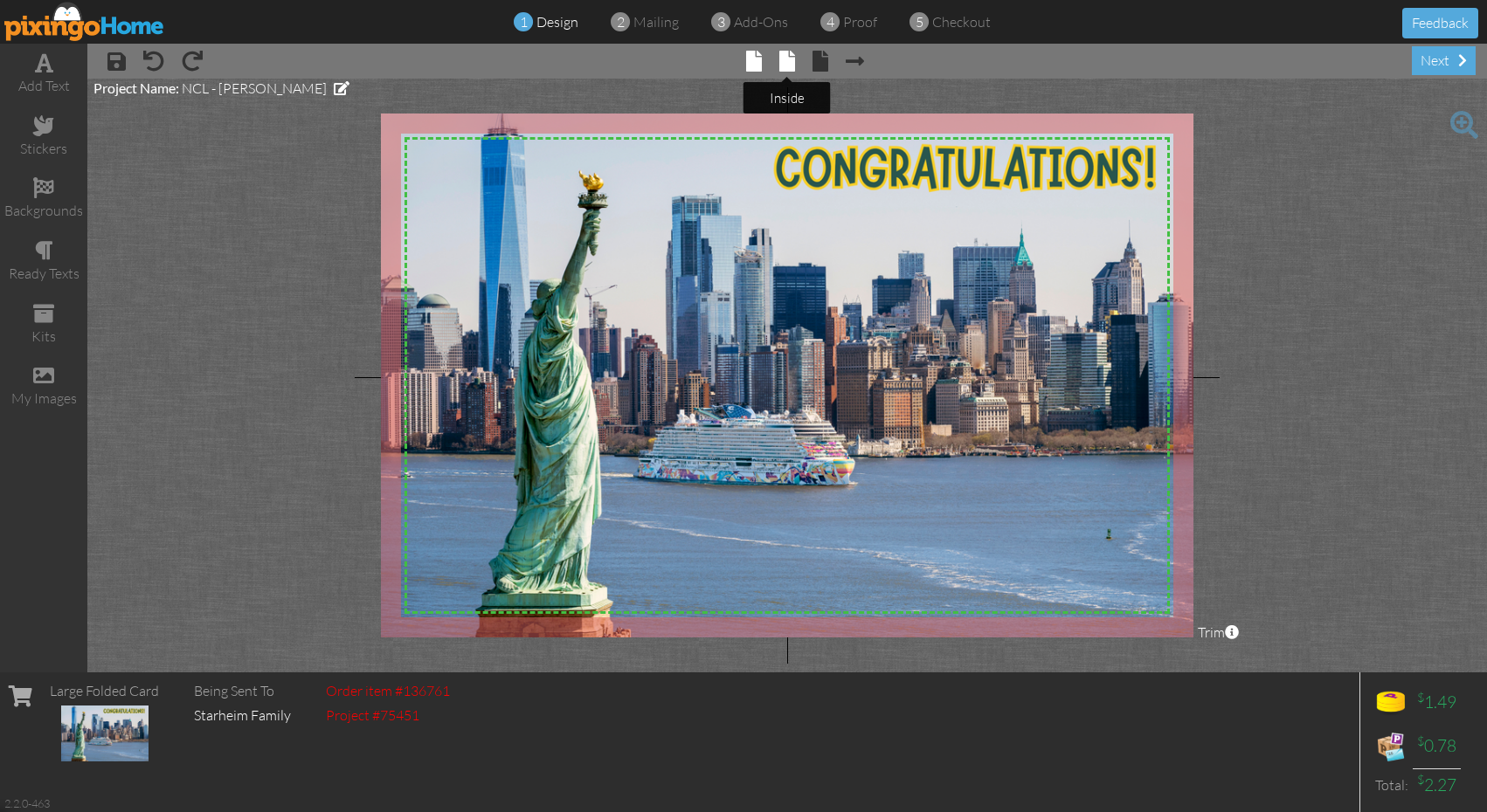
click at [786, 63] on span at bounding box center [787, 61] width 15 height 21
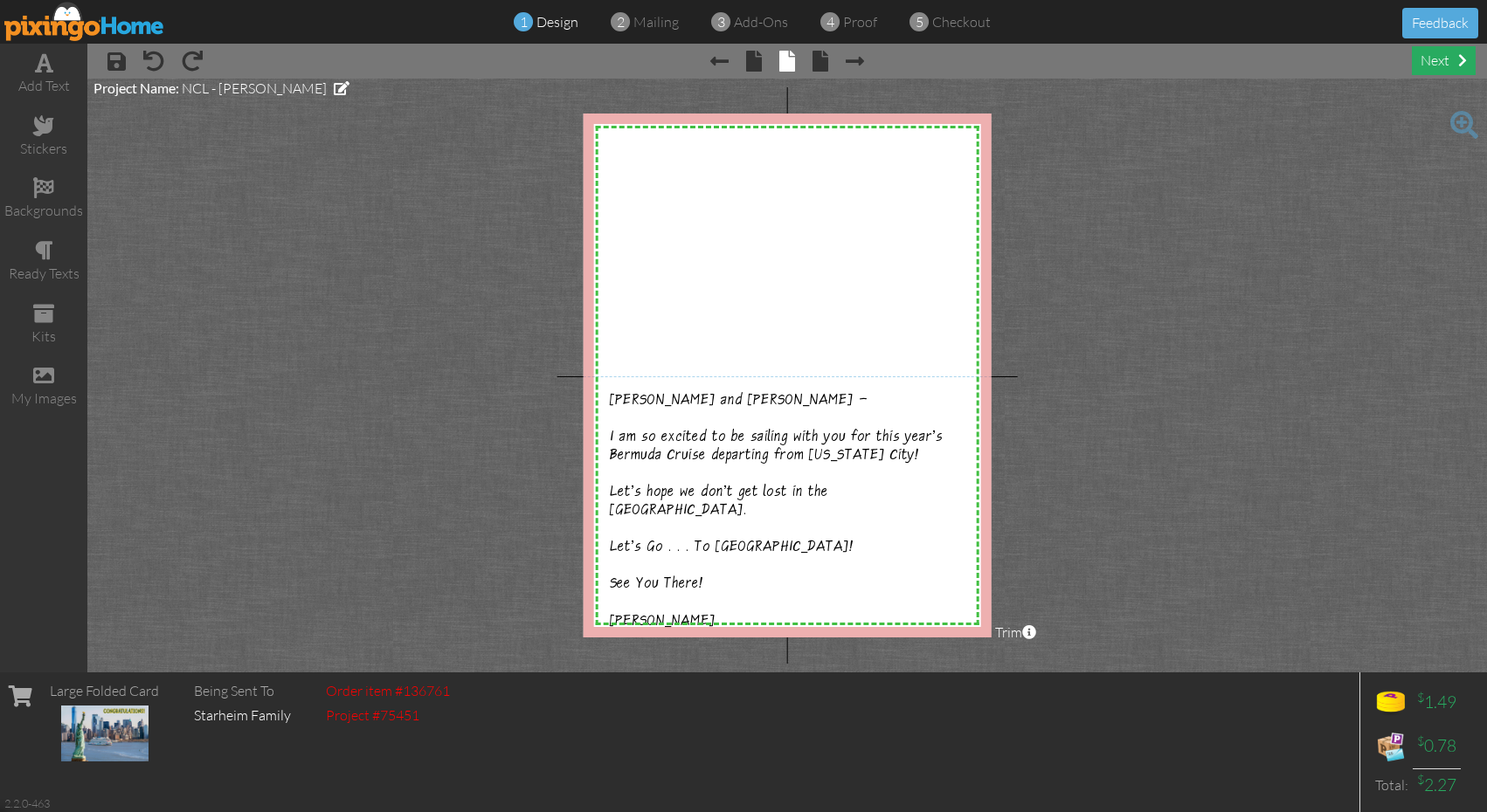
click at [1438, 68] on div "next" at bounding box center [1443, 61] width 64 height 29
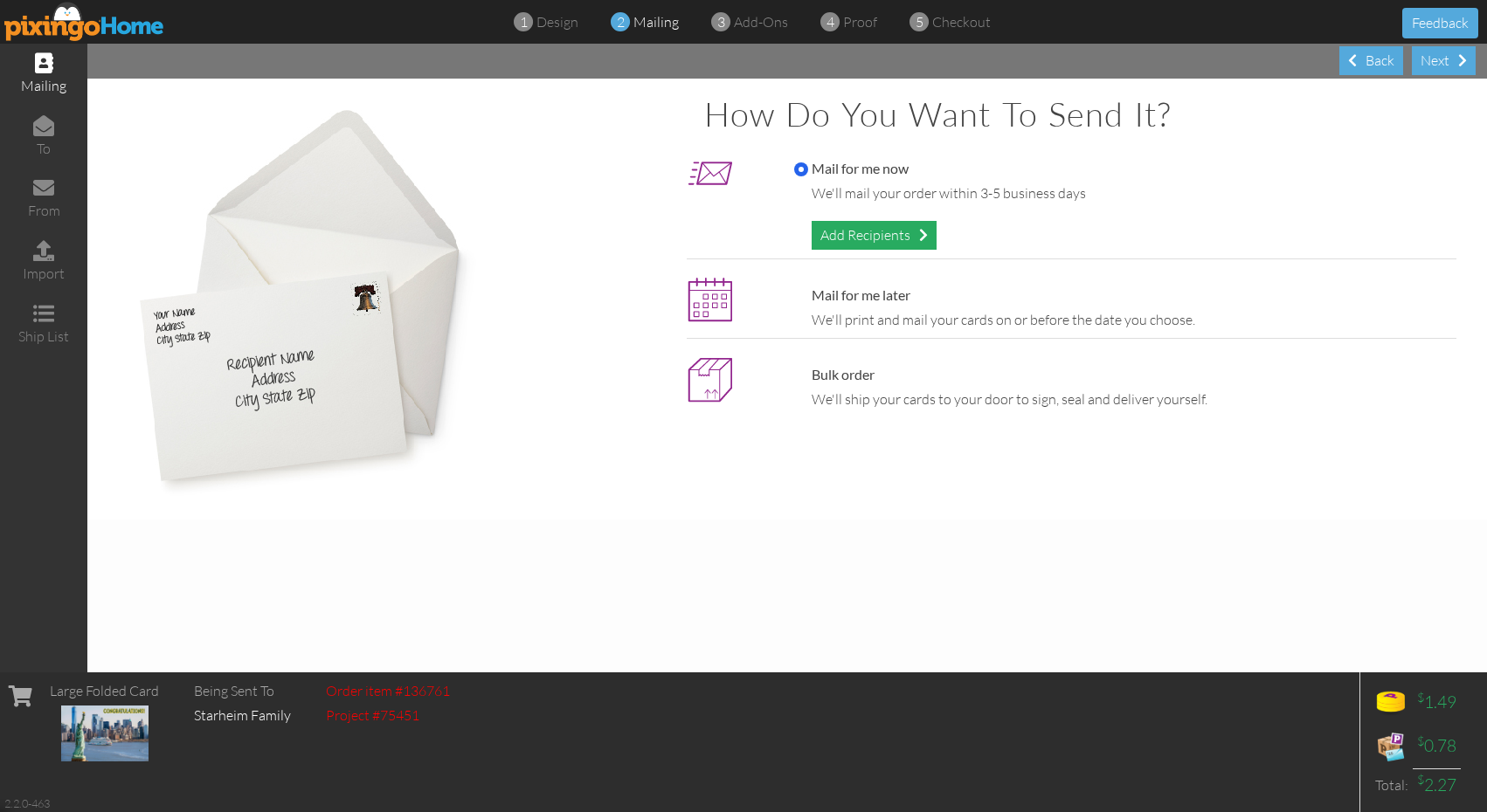
click at [886, 232] on div "Add Recipients" at bounding box center [874, 236] width 125 height 29
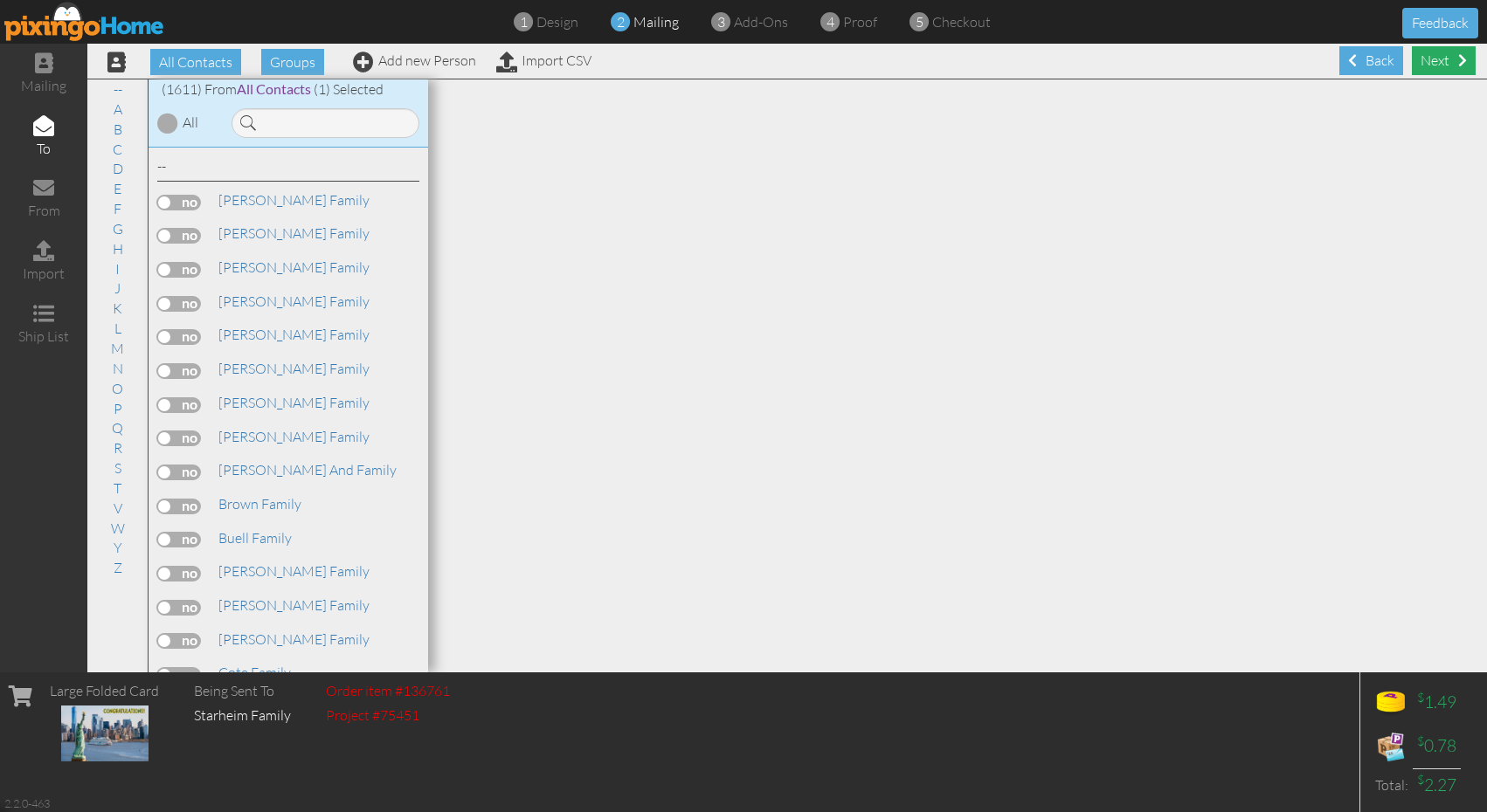
click at [1429, 69] on div "Next" at bounding box center [1443, 61] width 64 height 29
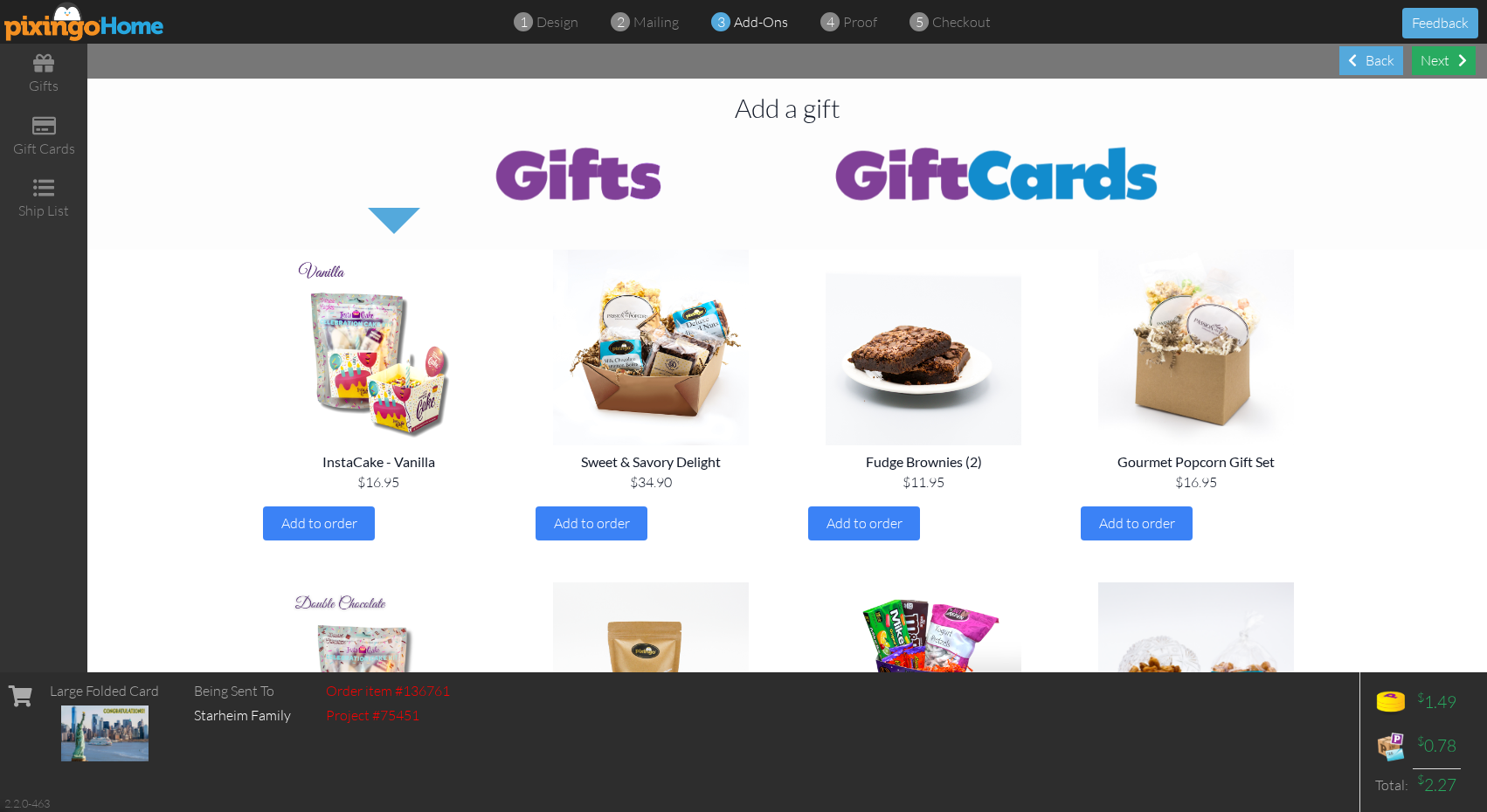
click at [1440, 63] on div "Next" at bounding box center [1443, 61] width 64 height 29
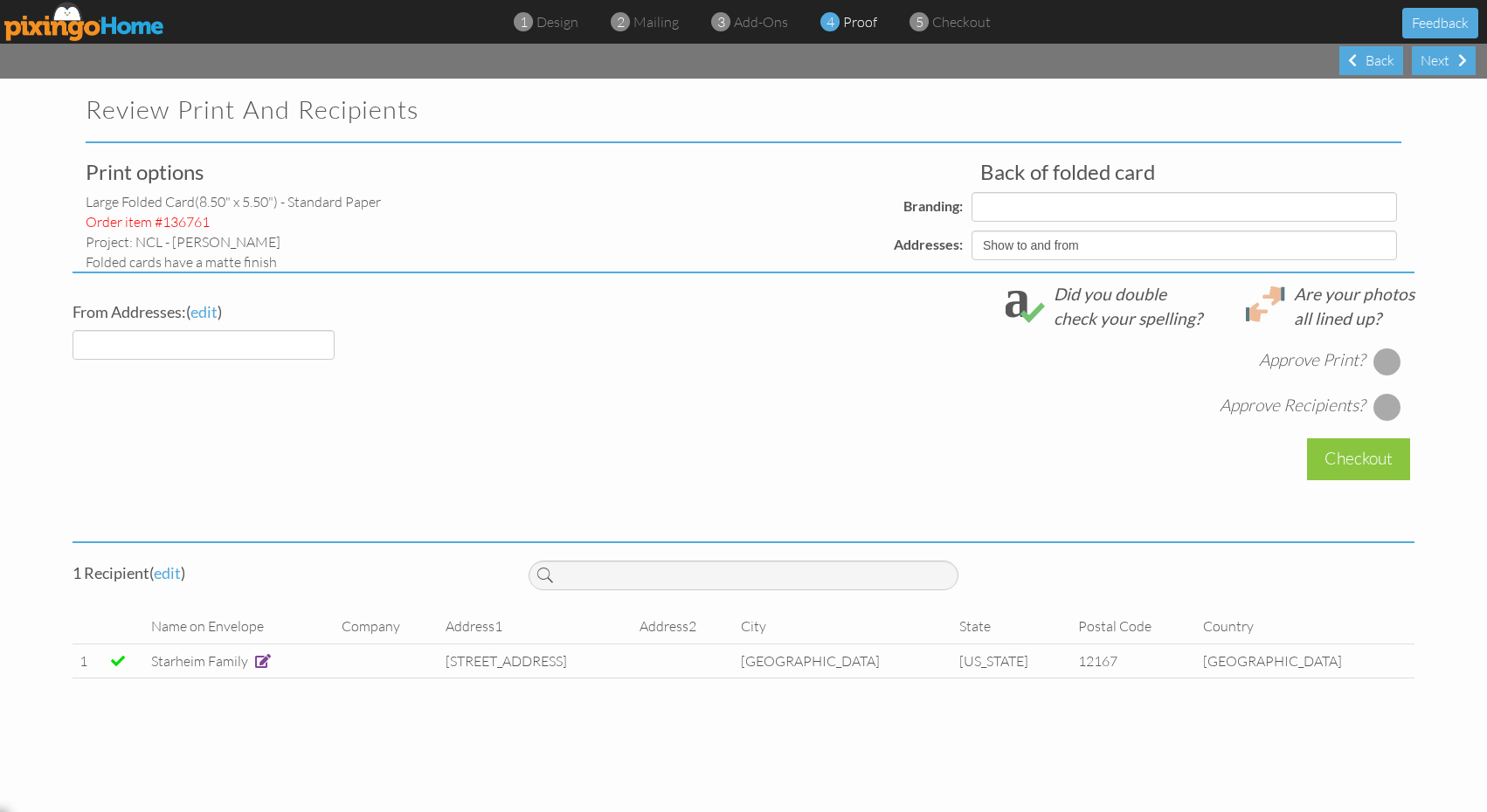
select select "object:5023"
select select "object:5026"
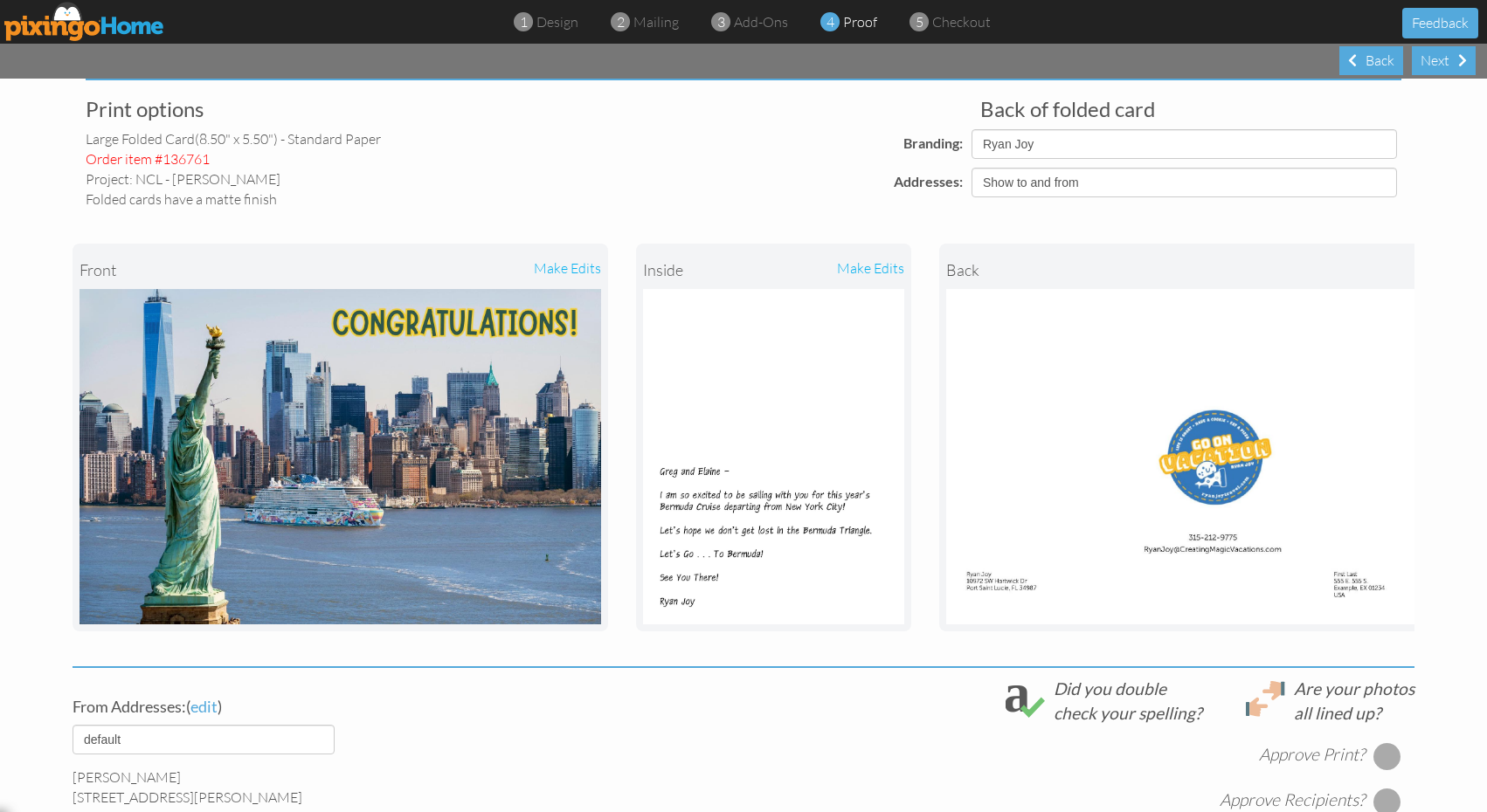
scroll to position [150, 0]
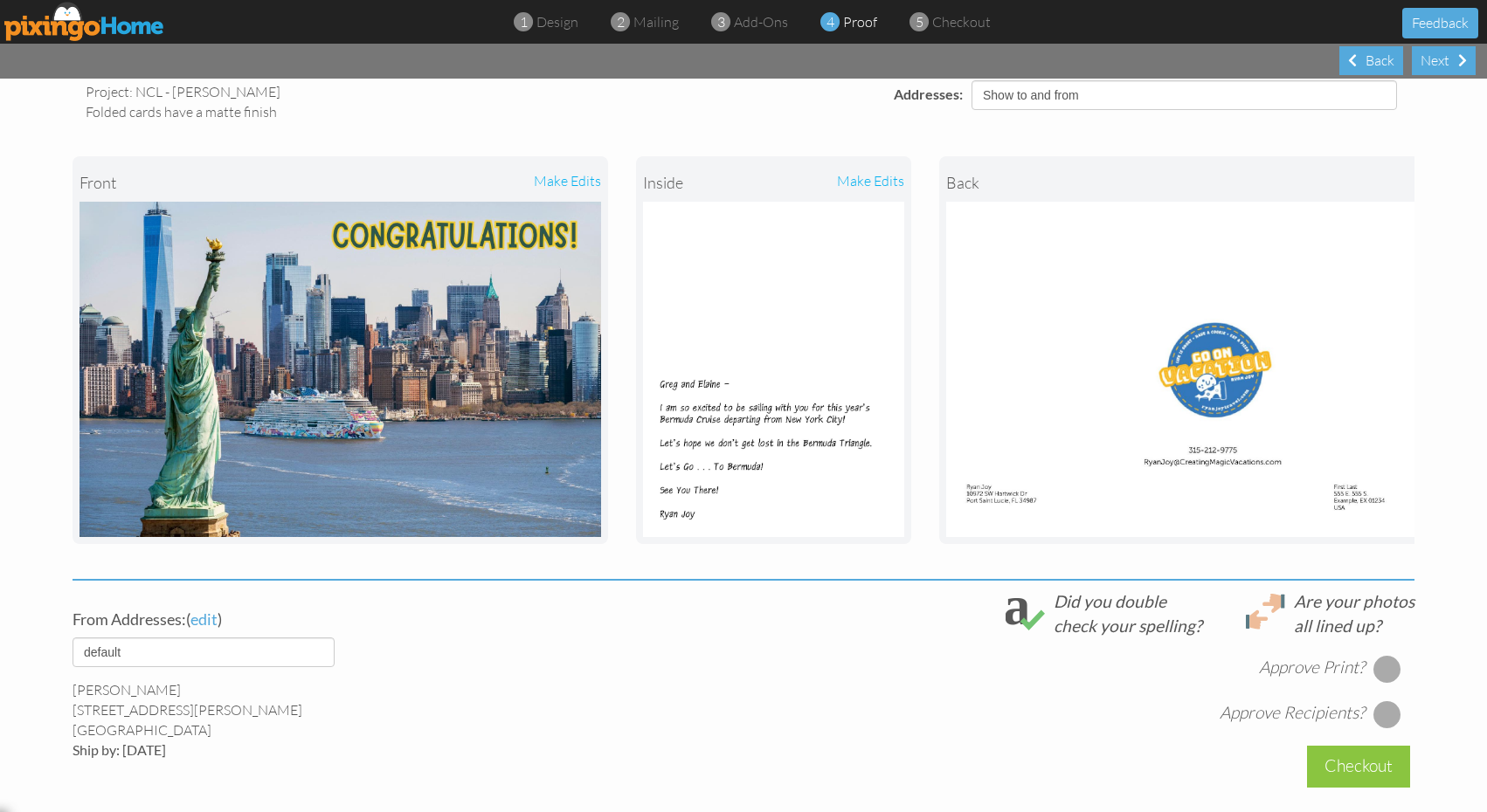
drag, startPoint x: 1386, startPoint y: 668, endPoint x: 1391, endPoint y: 708, distance: 40.3
click at [1386, 669] on div at bounding box center [1387, 669] width 28 height 28
click at [1389, 711] on div at bounding box center [1387, 714] width 28 height 28
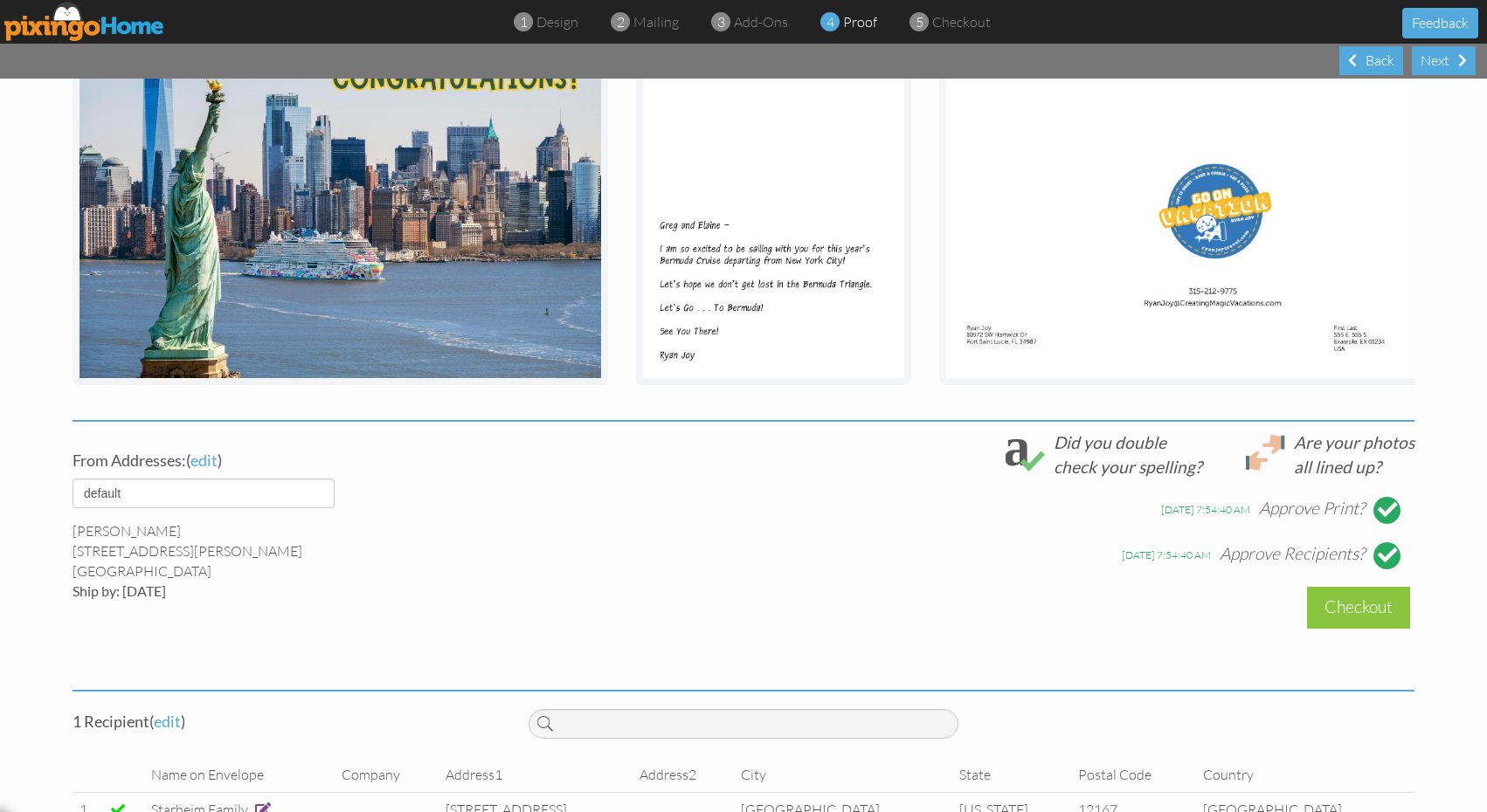
scroll to position [311, 0]
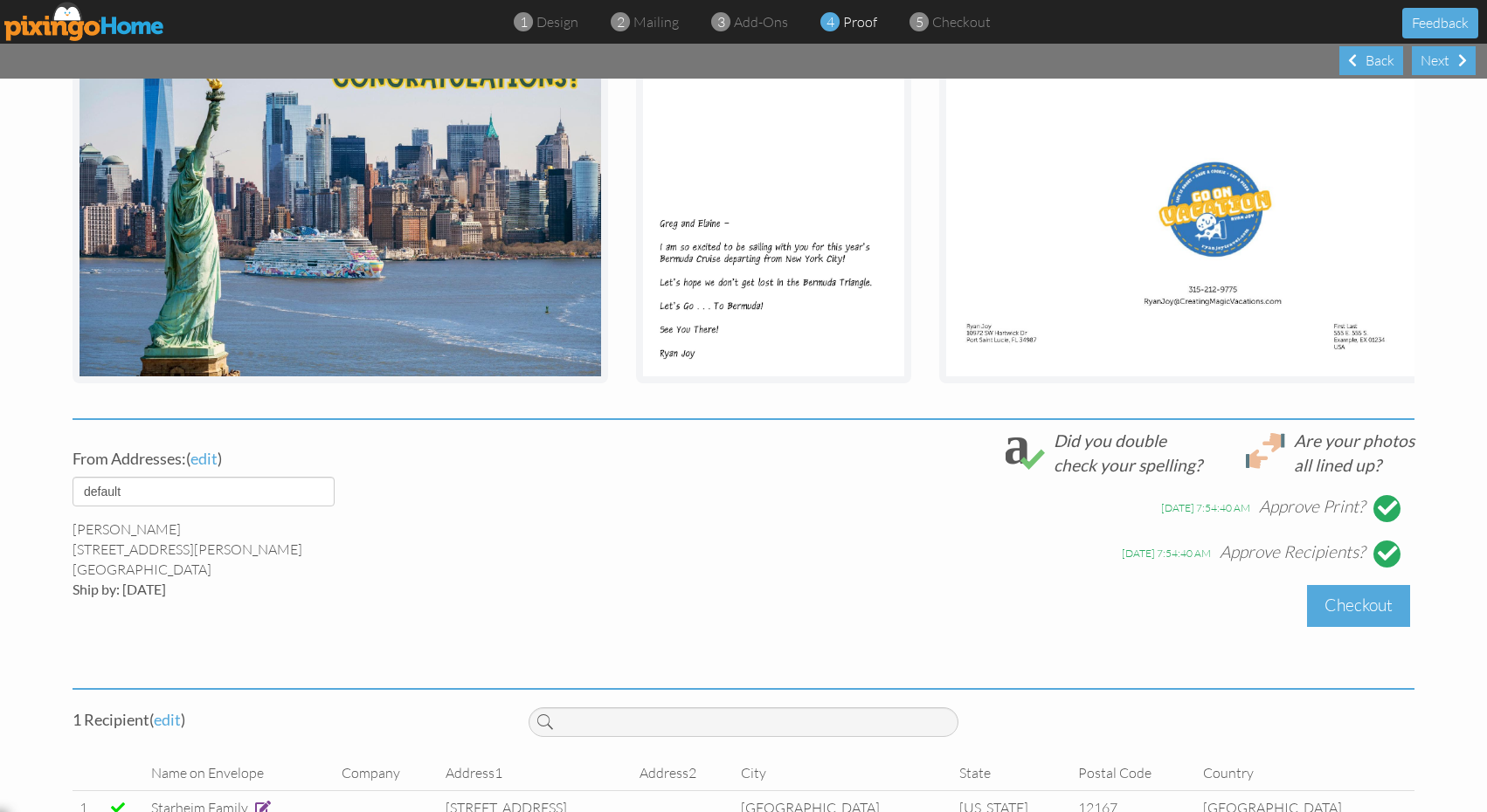
click at [1374, 608] on div "Checkout" at bounding box center [1359, 605] width 103 height 41
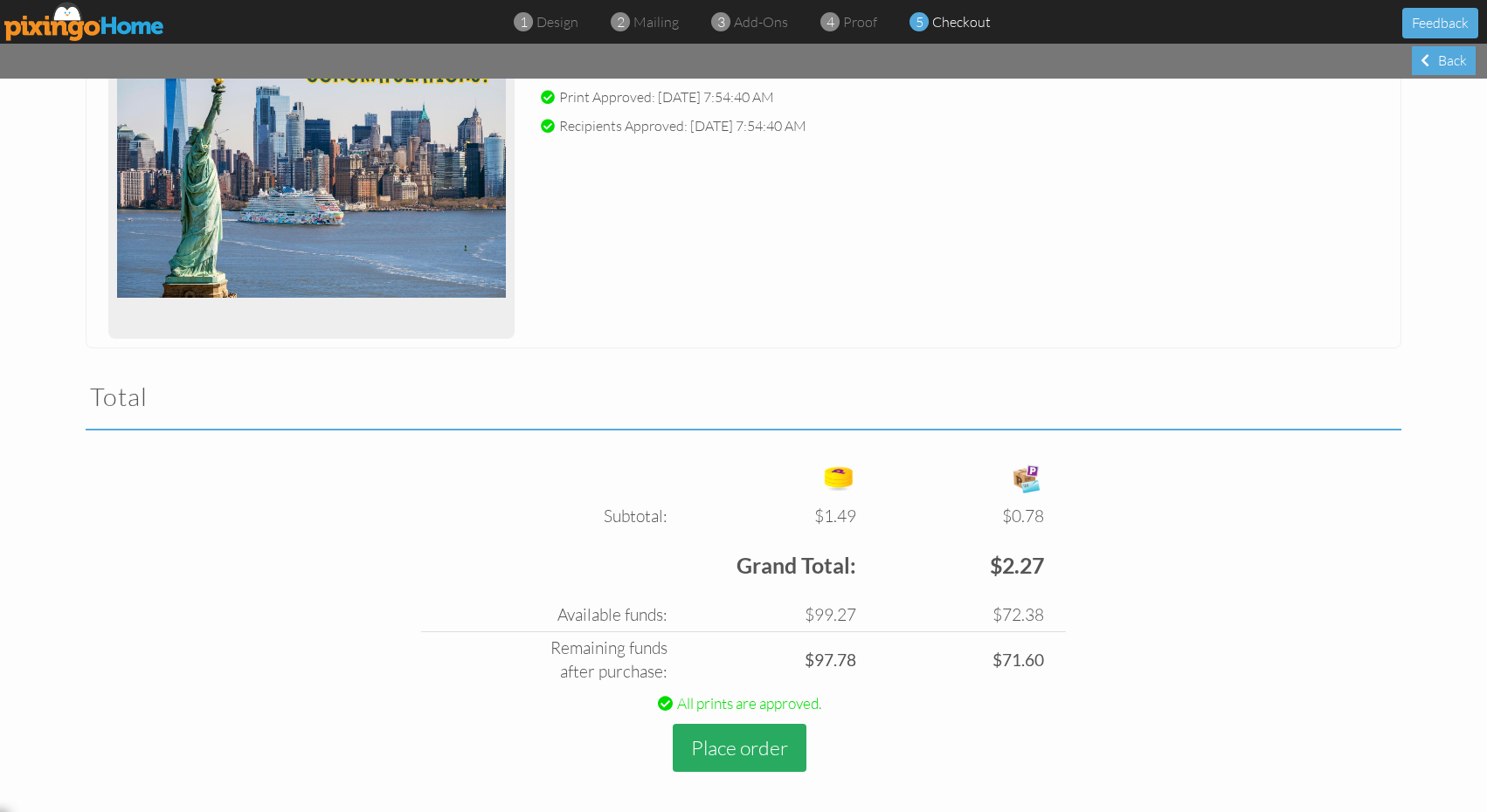
scroll to position [288, 0]
click at [734, 747] on button "Place order" at bounding box center [740, 749] width 134 height 48
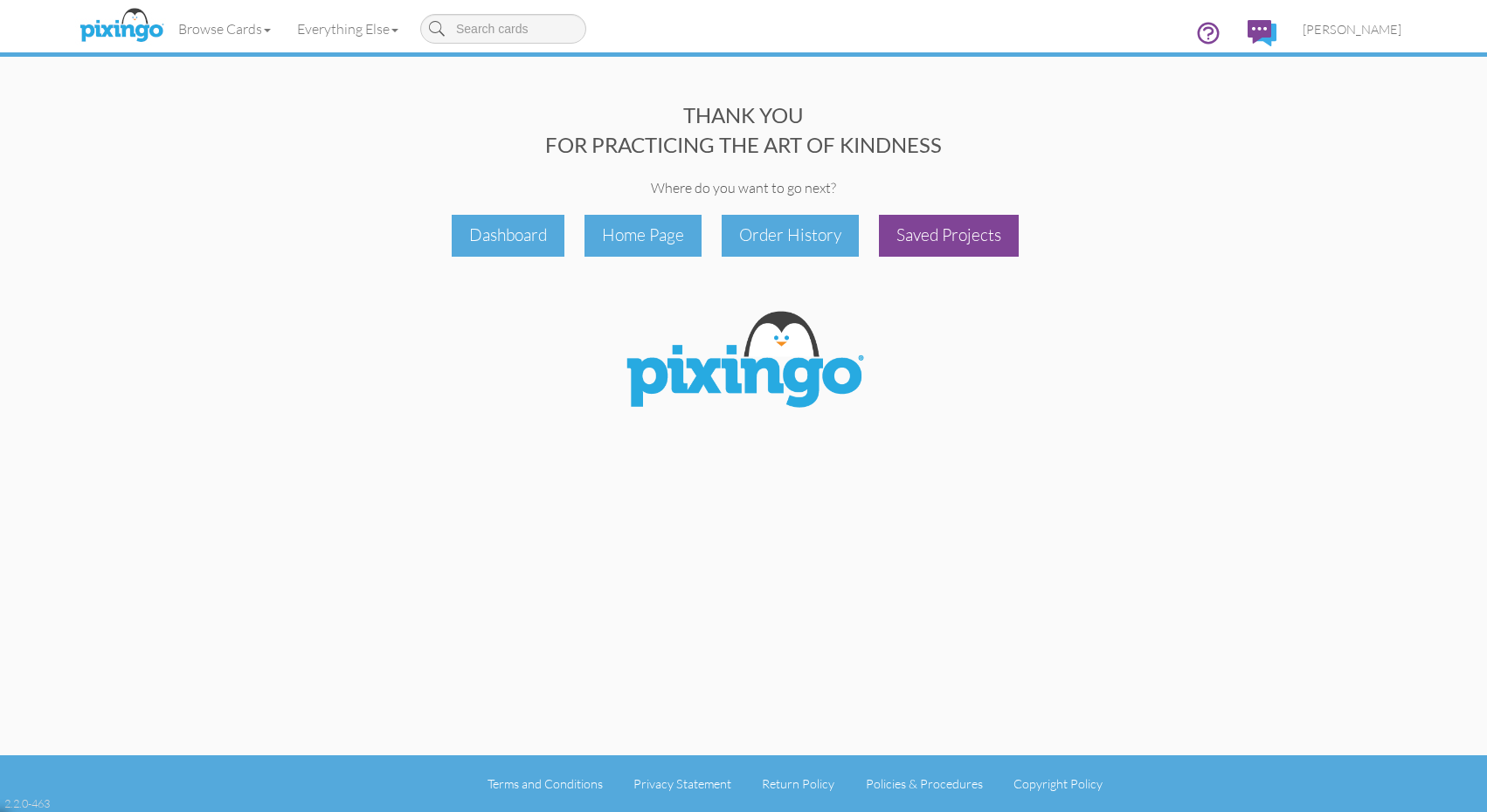
click at [1003, 241] on div "Saved Projects" at bounding box center [949, 235] width 139 height 41
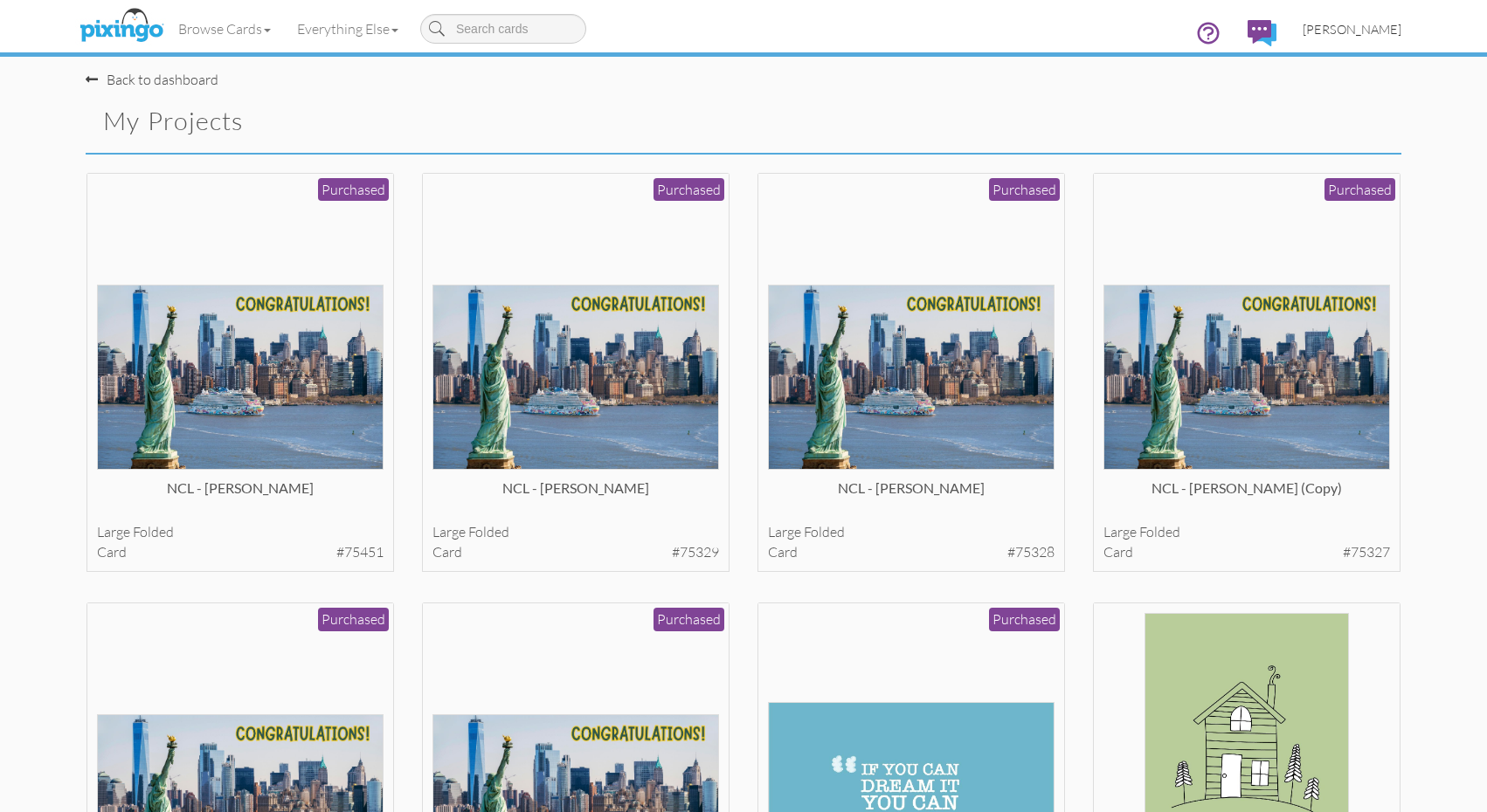
click at [1394, 31] on span "[PERSON_NAME]" at bounding box center [1351, 30] width 98 height 15
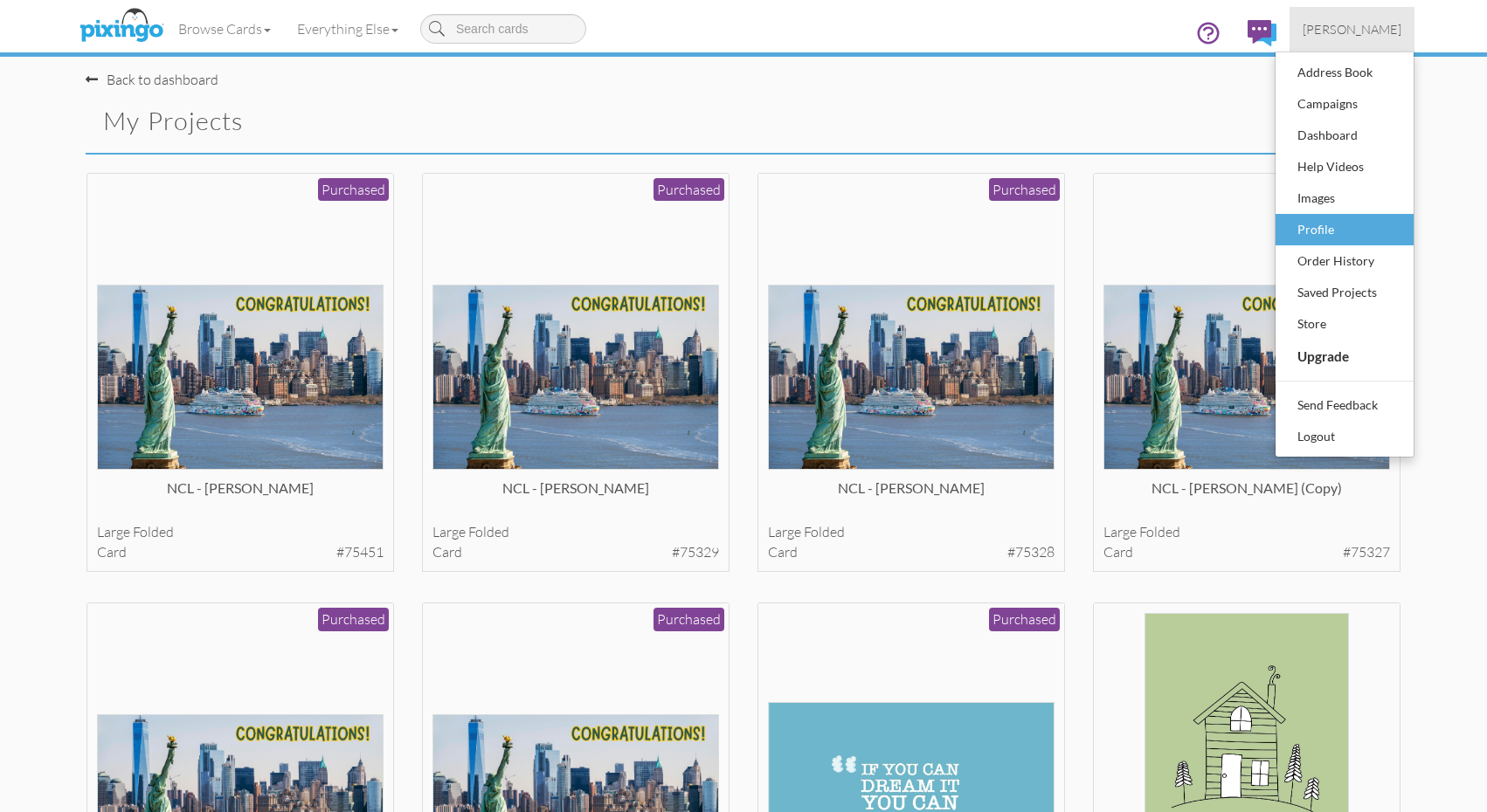
click at [1330, 230] on div "Profile" at bounding box center [1345, 229] width 103 height 26
